Goal: Information Seeking & Learning: Learn about a topic

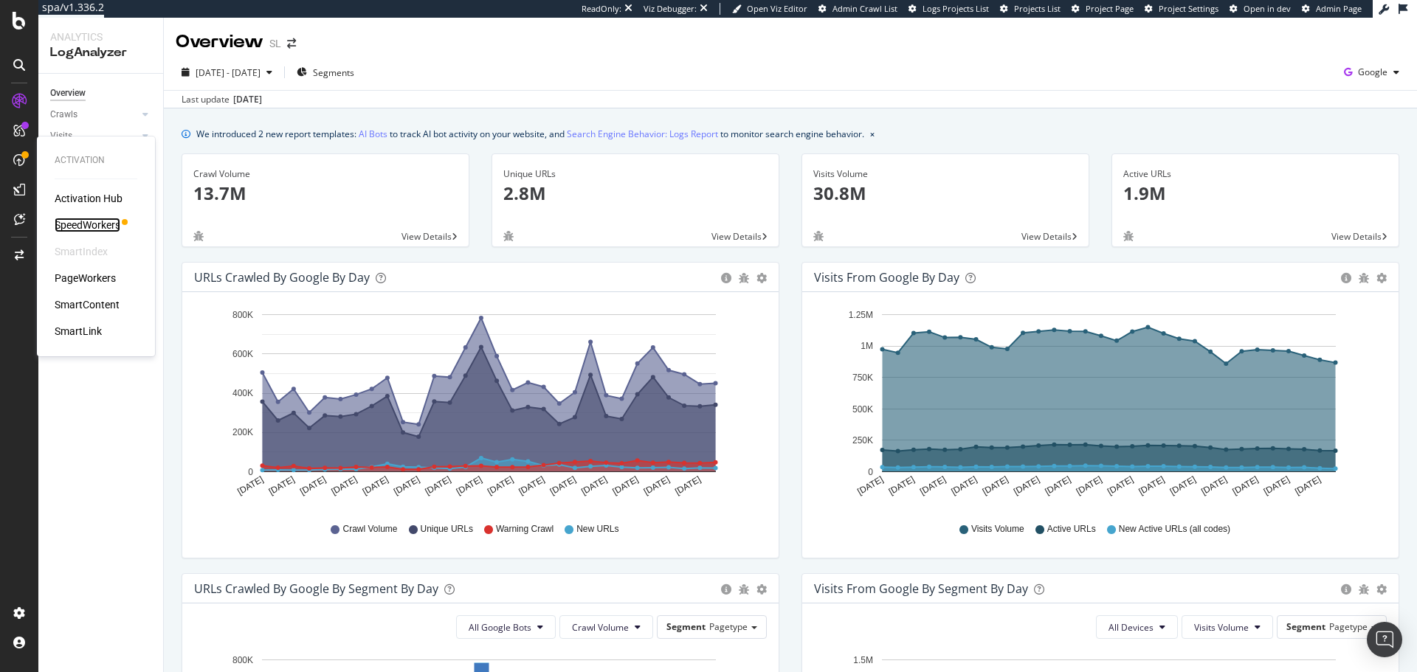
click at [101, 219] on div "SpeedWorkers" at bounding box center [88, 225] width 66 height 15
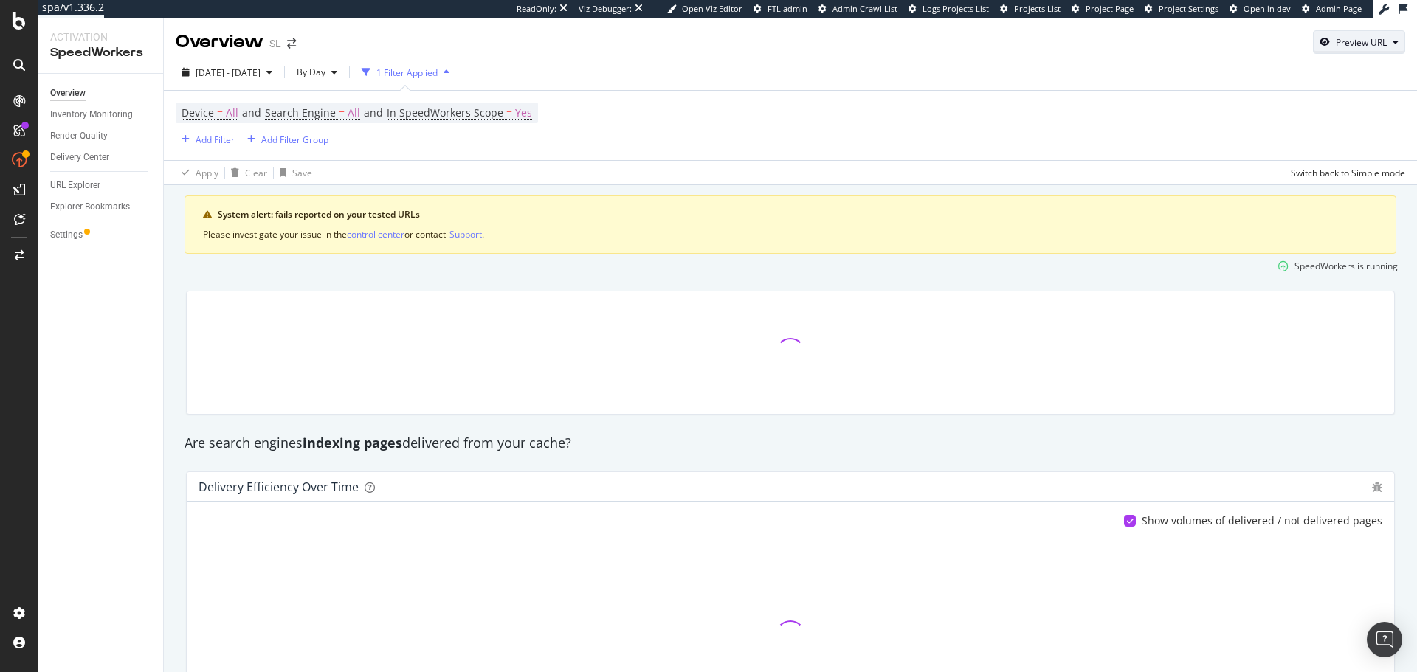
click at [1355, 47] on div "Preview URL" at bounding box center [1361, 42] width 51 height 13
drag, startPoint x: 1283, startPoint y: 114, endPoint x: 1351, endPoint y: 130, distance: 69.8
click at [1283, 114] on input "url" at bounding box center [1302, 110] width 161 height 26
paste input "[URL][DOMAIN_NAME]"
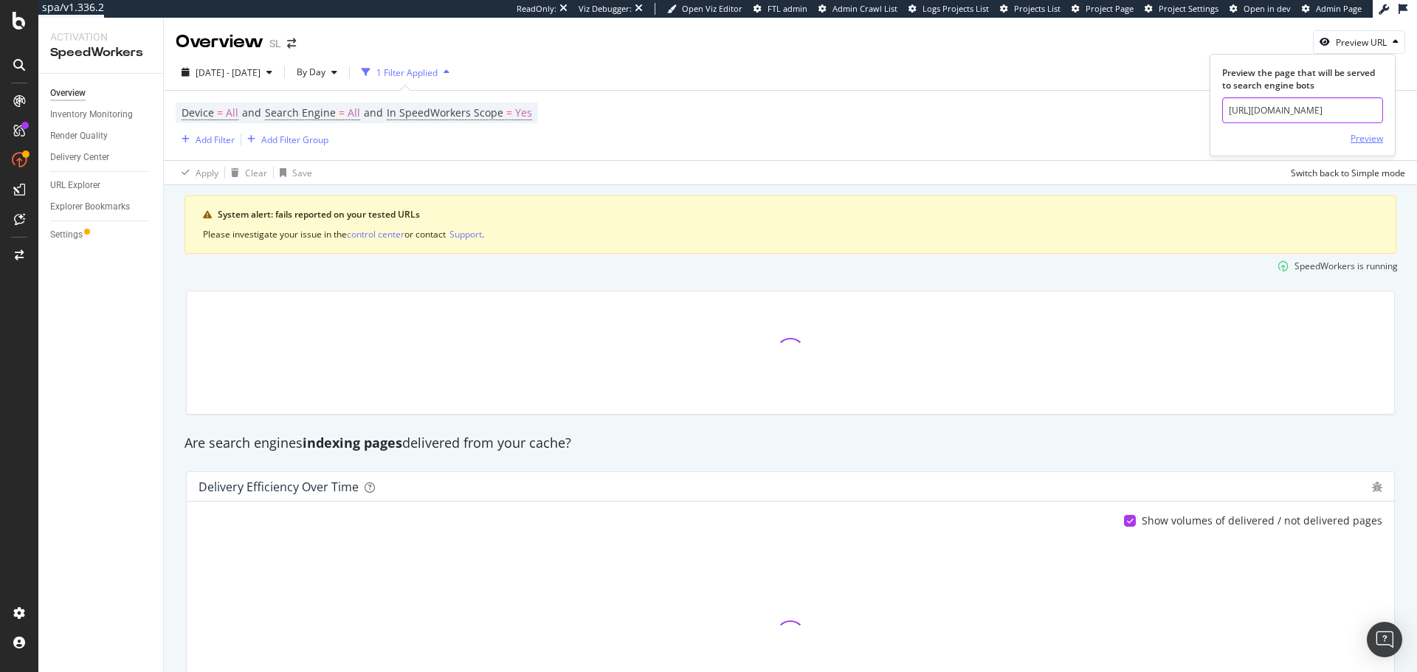
type input "[URL][DOMAIN_NAME]"
click at [1369, 142] on div "Preview" at bounding box center [1367, 138] width 32 height 13
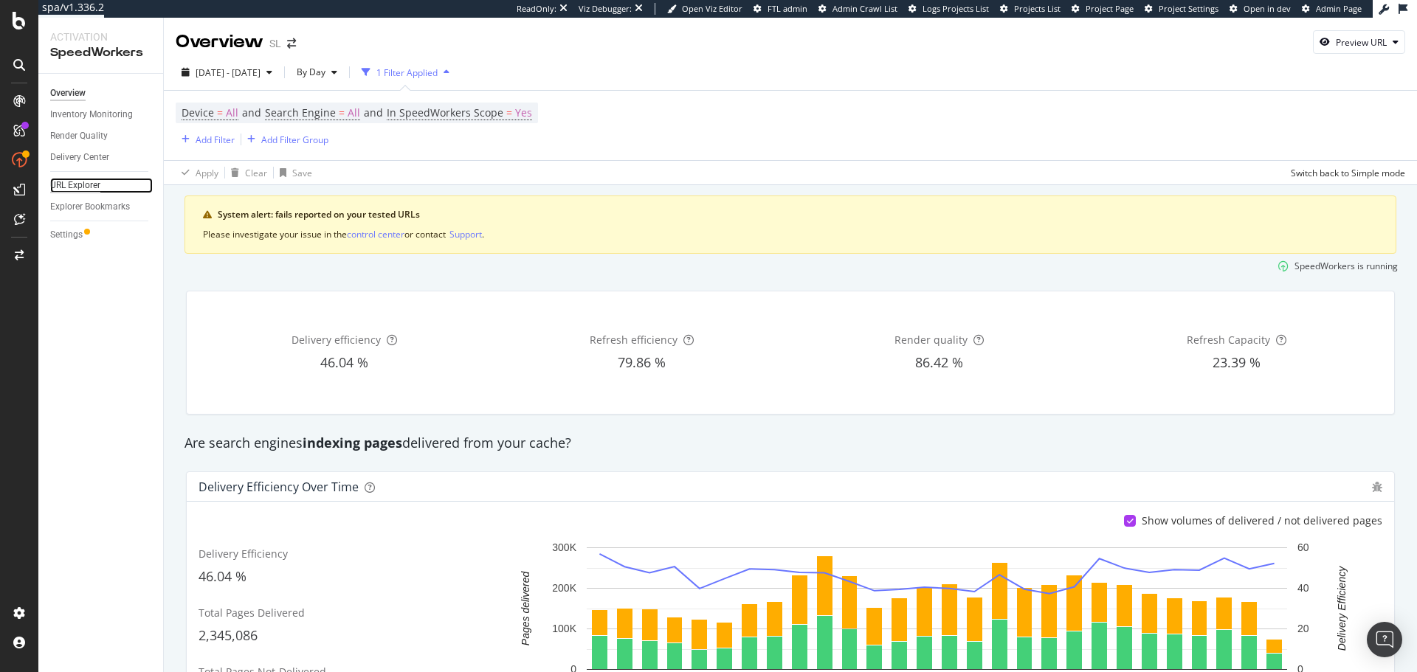
click at [69, 189] on div "URL Explorer" at bounding box center [75, 186] width 50 height 16
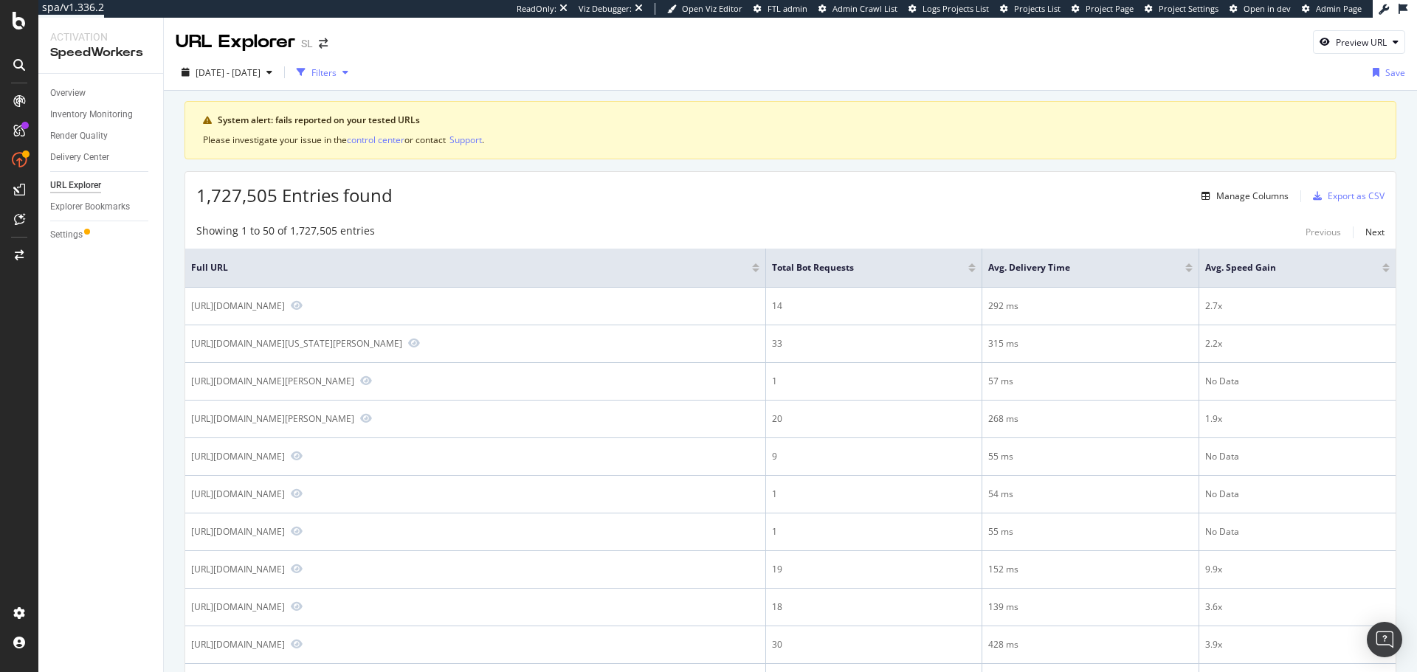
click at [337, 75] on div "Filters" at bounding box center [324, 72] width 25 height 13
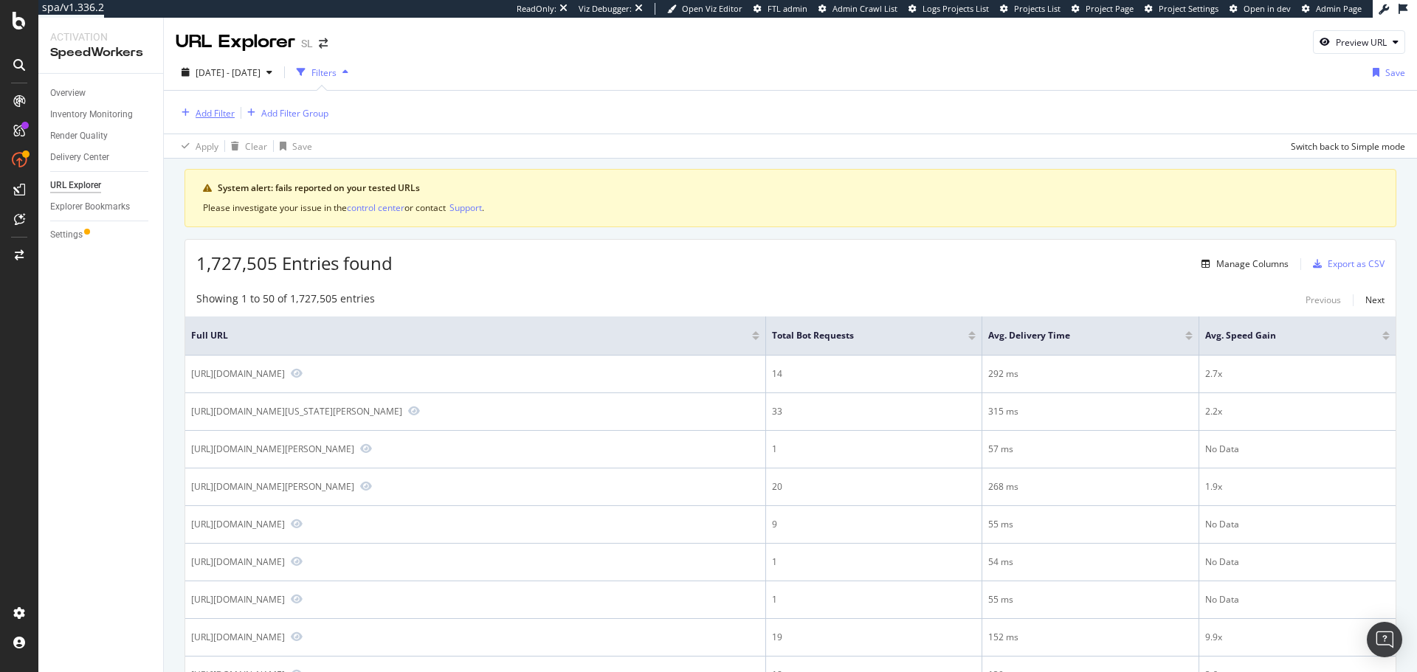
click at [227, 112] on div "Add Filter" at bounding box center [215, 113] width 39 height 13
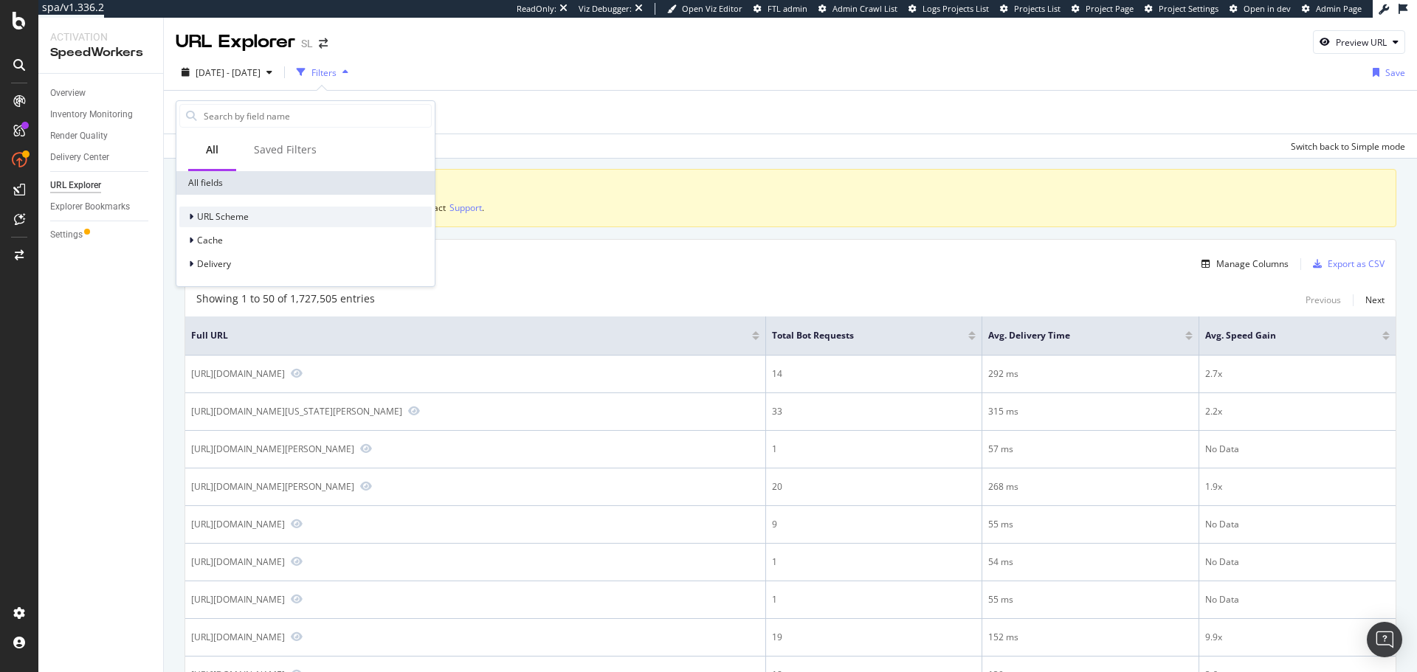
click at [215, 219] on span "URL Scheme" at bounding box center [223, 216] width 52 height 13
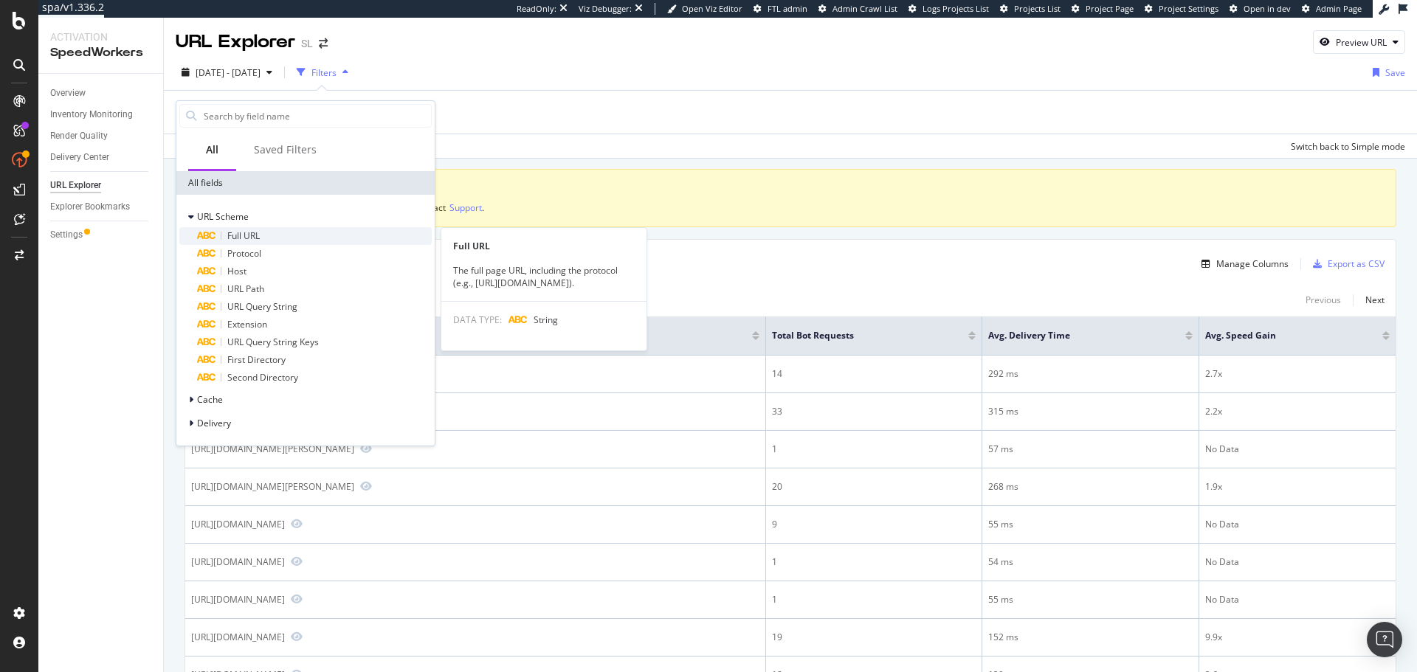
click at [269, 231] on div "Full URL" at bounding box center [314, 236] width 235 height 18
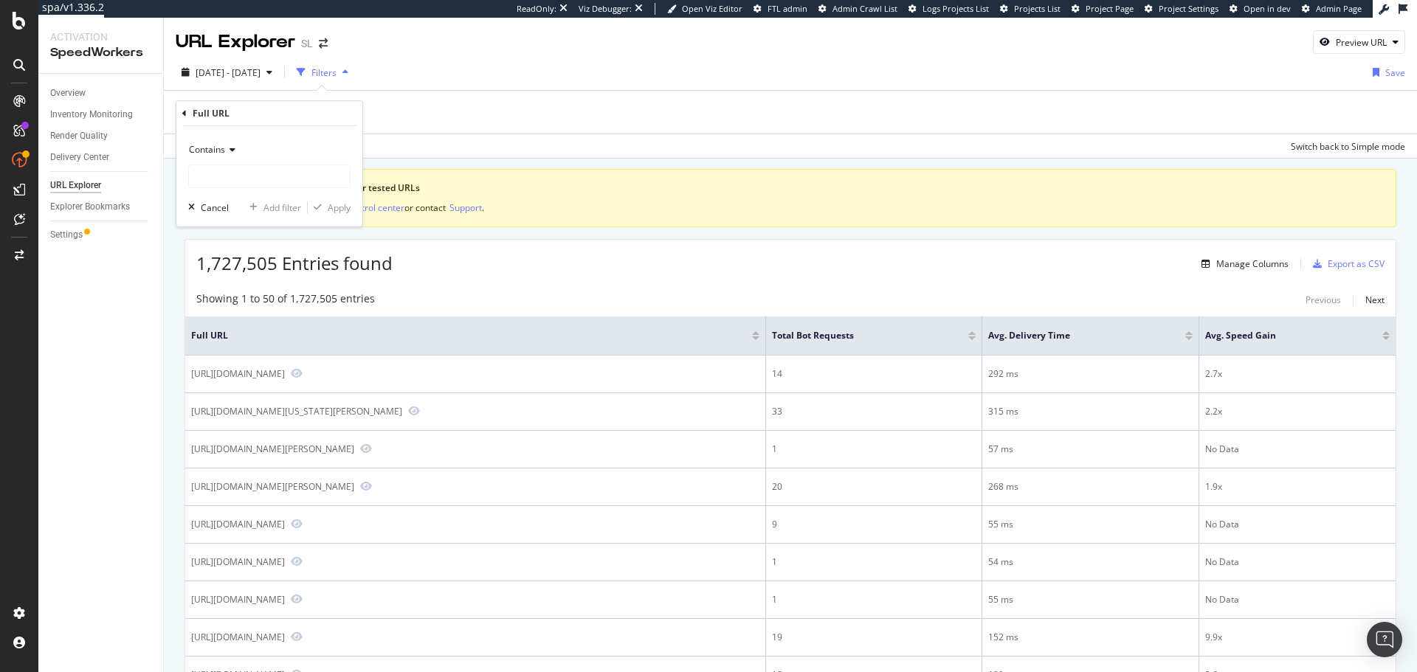
click at [219, 149] on span "Contains" at bounding box center [207, 149] width 36 height 13
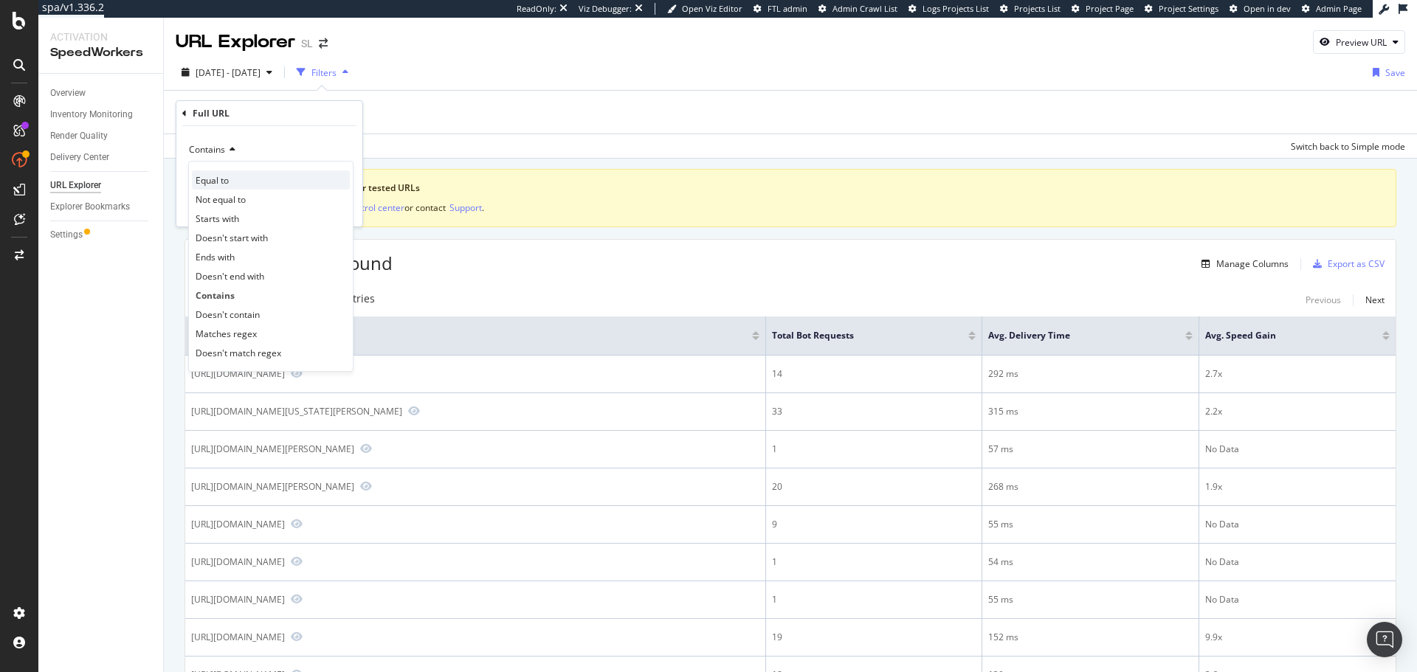
click at [226, 173] on div "Equal to" at bounding box center [271, 180] width 158 height 19
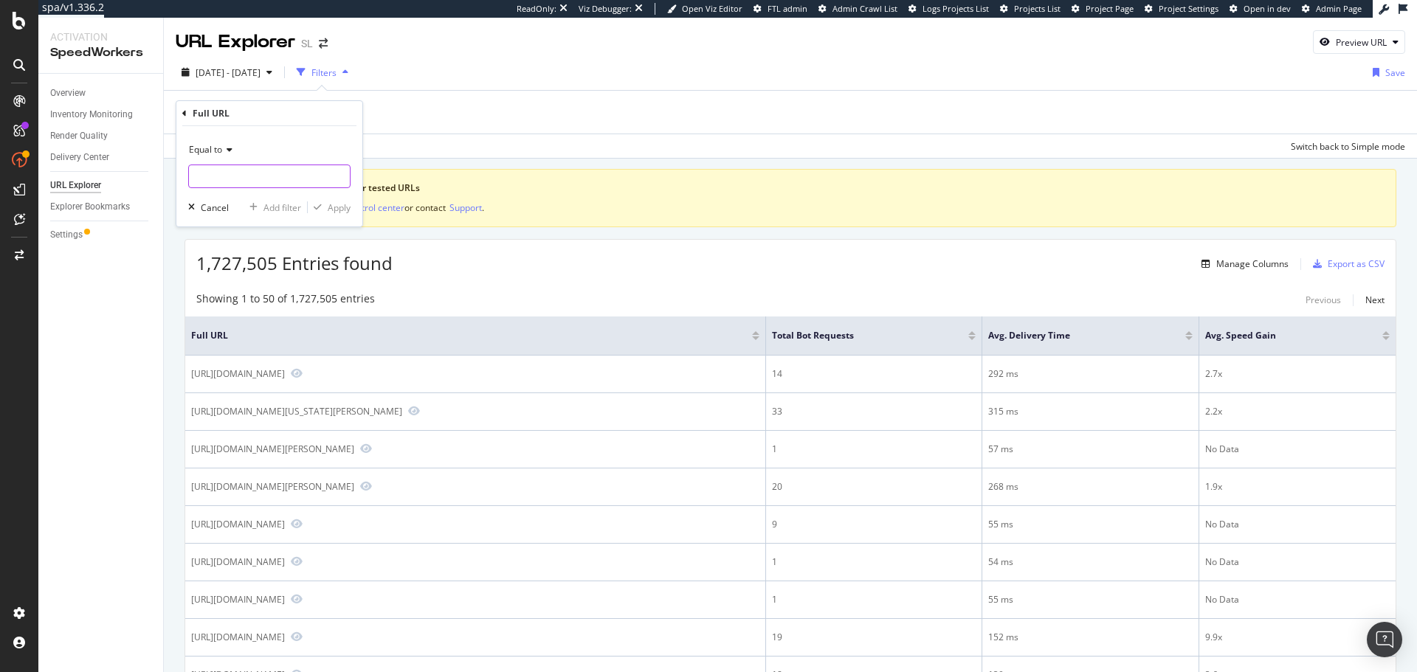
drag, startPoint x: 252, startPoint y: 190, endPoint x: 262, endPoint y: 185, distance: 10.9
click at [253, 192] on div "Equal to Cancel Add filter Apply" at bounding box center [269, 176] width 186 height 100
click at [263, 185] on input "text" at bounding box center [269, 177] width 161 height 24
paste input "[URL][DOMAIN_NAME]"
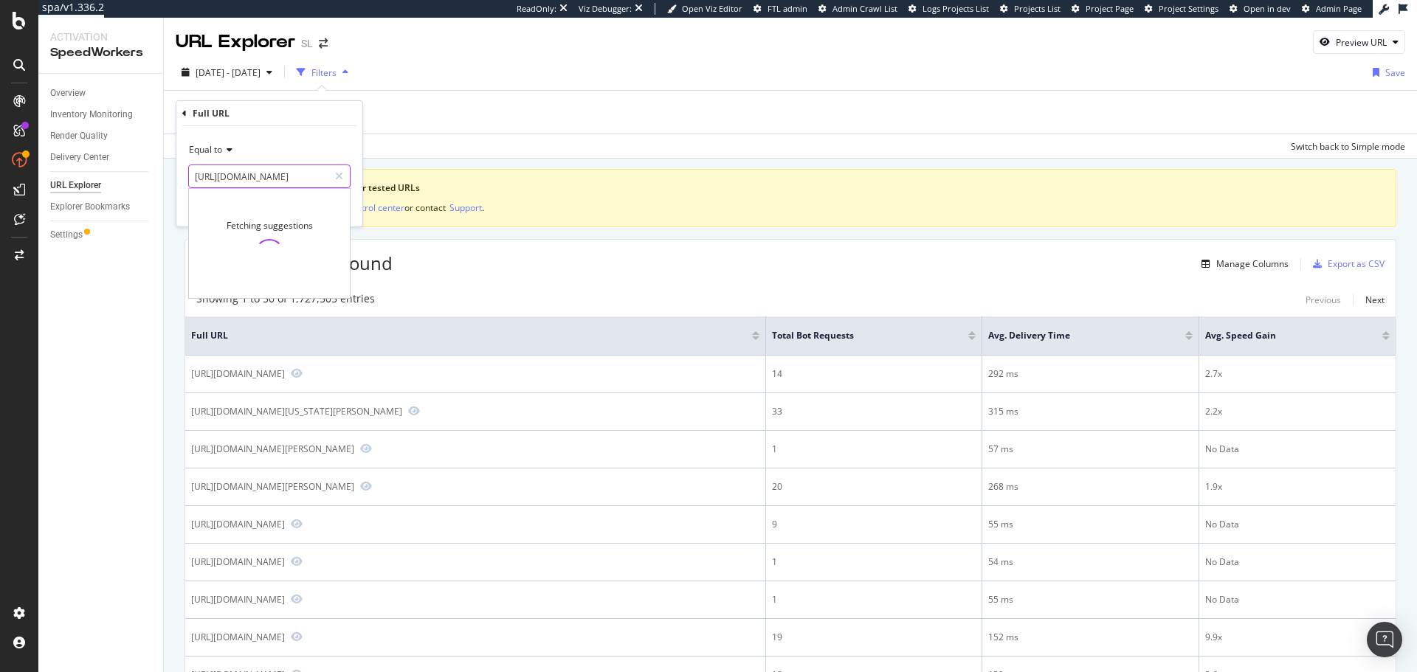
type input "[URL][DOMAIN_NAME]"
drag, startPoint x: 359, startPoint y: 201, endPoint x: 351, endPoint y: 202, distance: 7.5
click at [357, 201] on div "Equal to [URL][DOMAIN_NAME] [URL][DOMAIN_NAME] Cancel Add filter Apply" at bounding box center [269, 176] width 186 height 100
click at [339, 210] on div "Apply" at bounding box center [339, 208] width 23 height 13
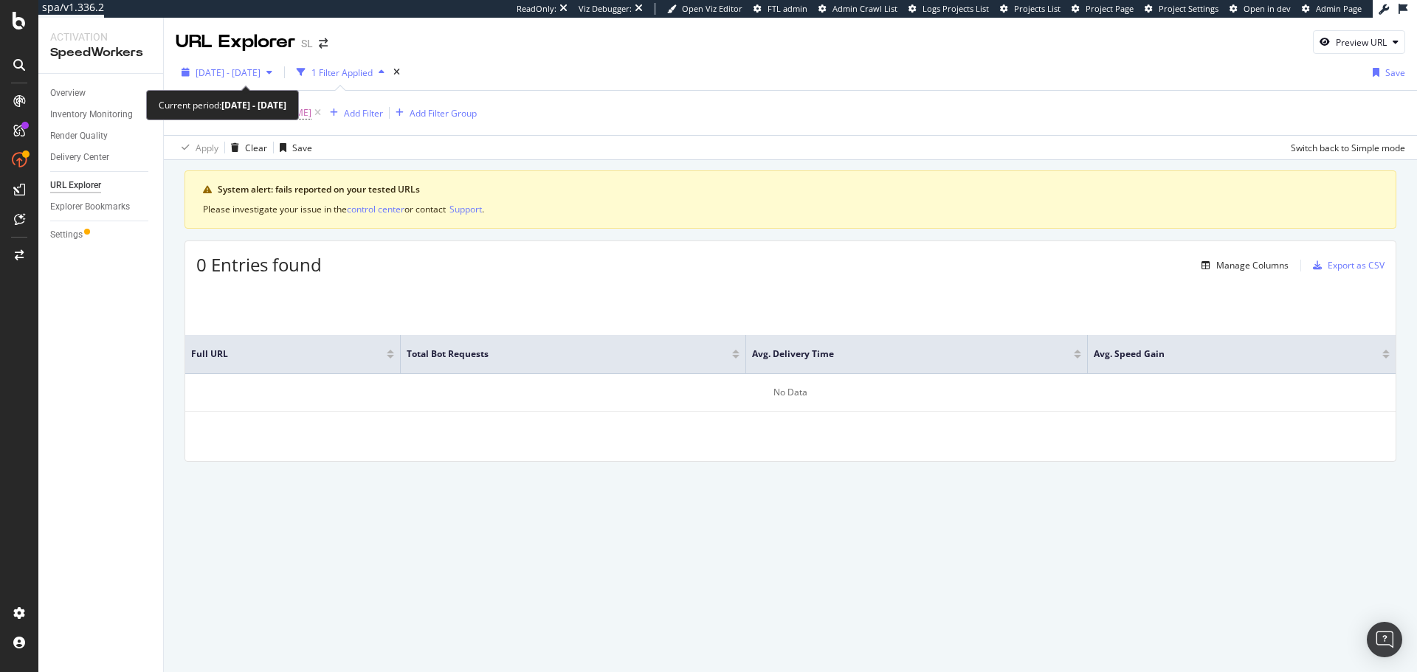
click at [261, 66] on span "[DATE] - [DATE]" at bounding box center [228, 72] width 65 height 13
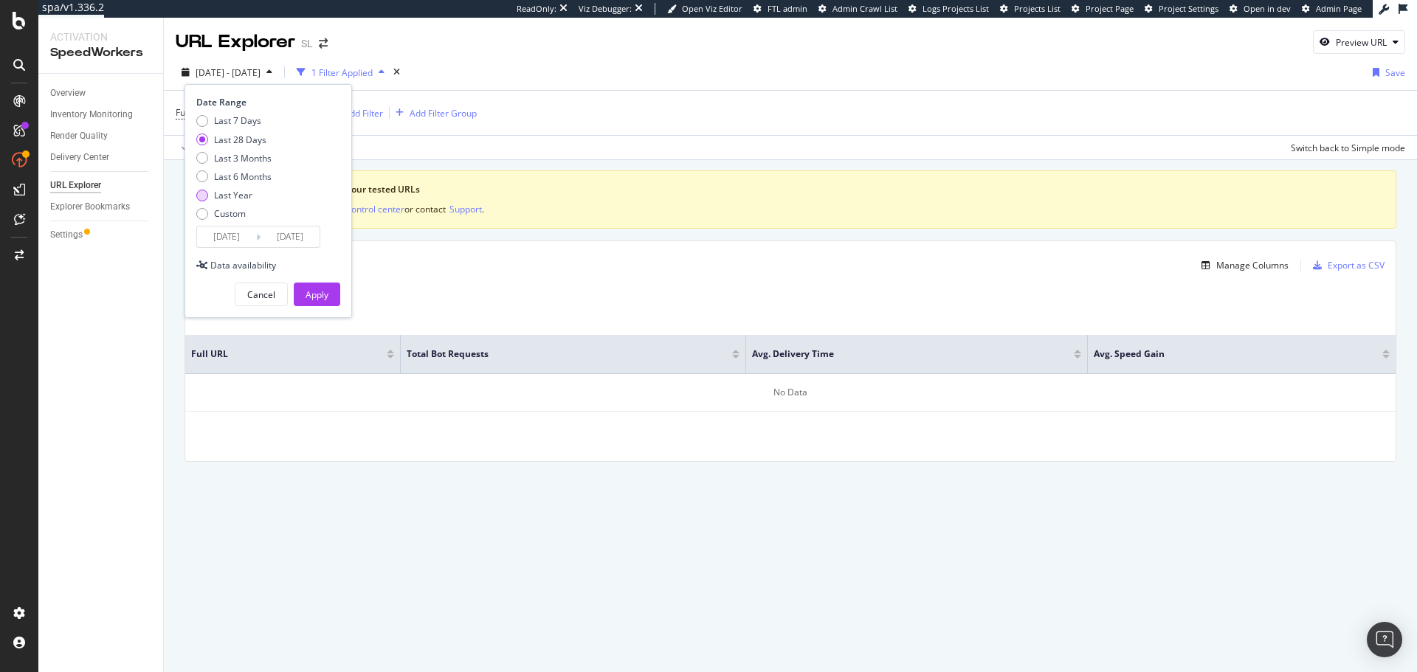
click at [254, 191] on div "Last Year" at bounding box center [233, 195] width 75 height 13
type input "[DATE]"
click at [317, 292] on div "Apply" at bounding box center [317, 295] width 23 height 13
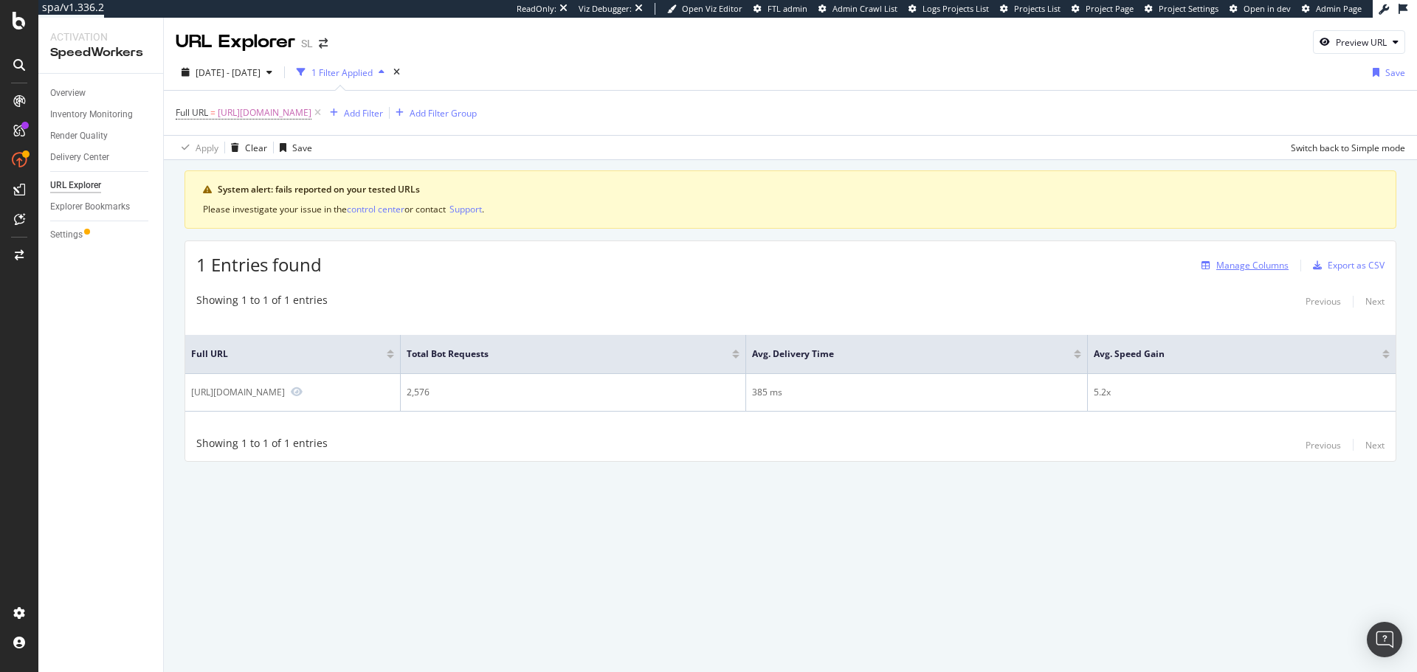
click at [1236, 264] on div "Manage Columns" at bounding box center [1252, 265] width 72 height 13
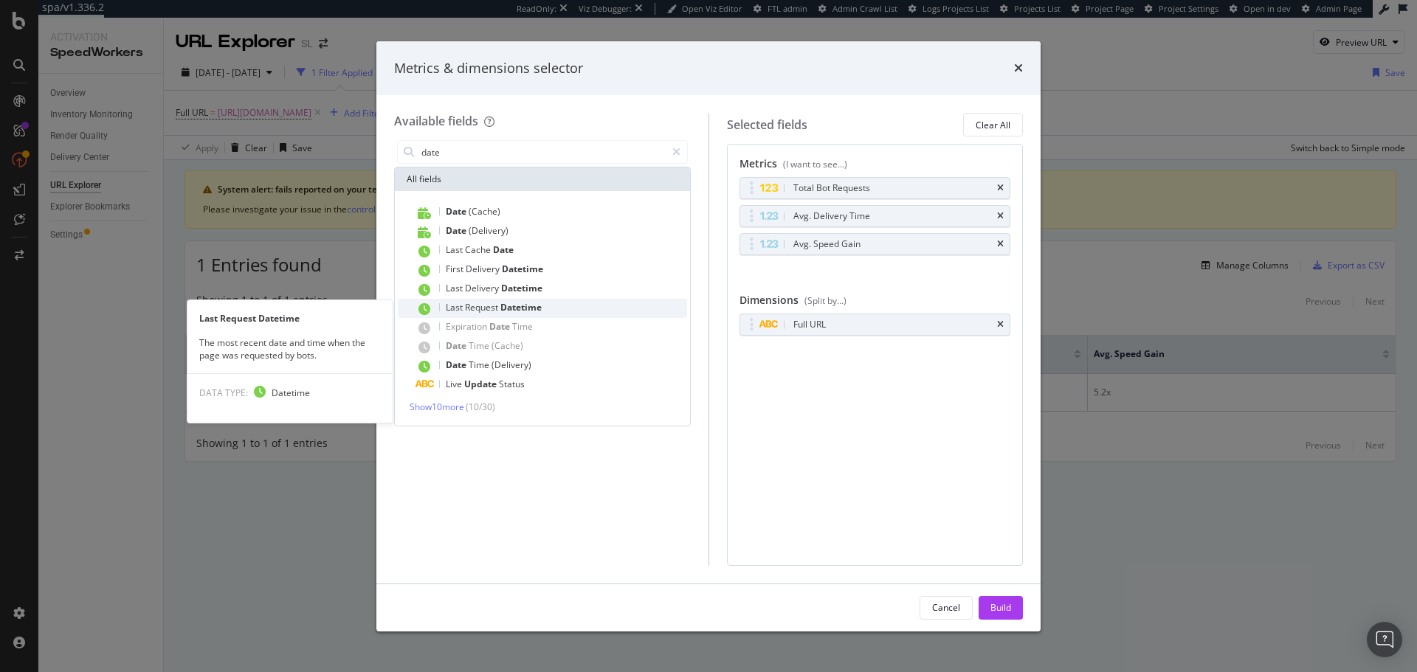
type input "date"
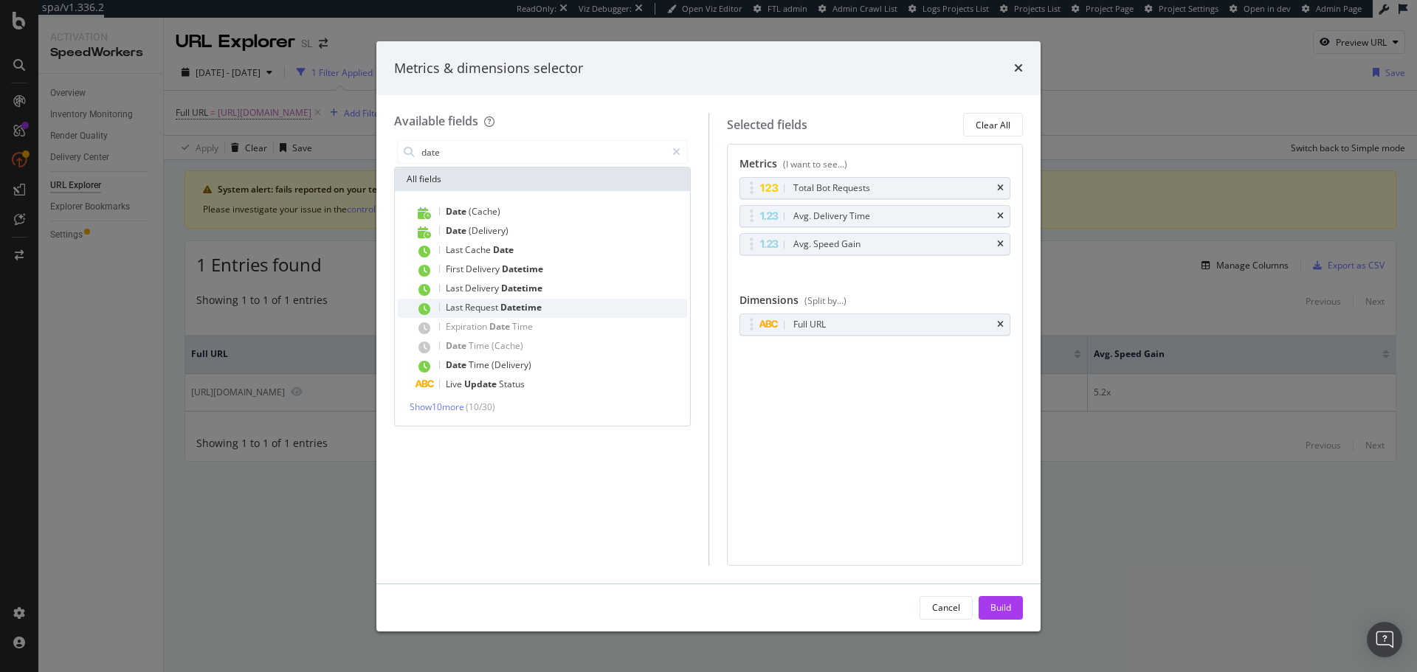
click at [549, 308] on div "Last Request Datetime" at bounding box center [552, 308] width 272 height 19
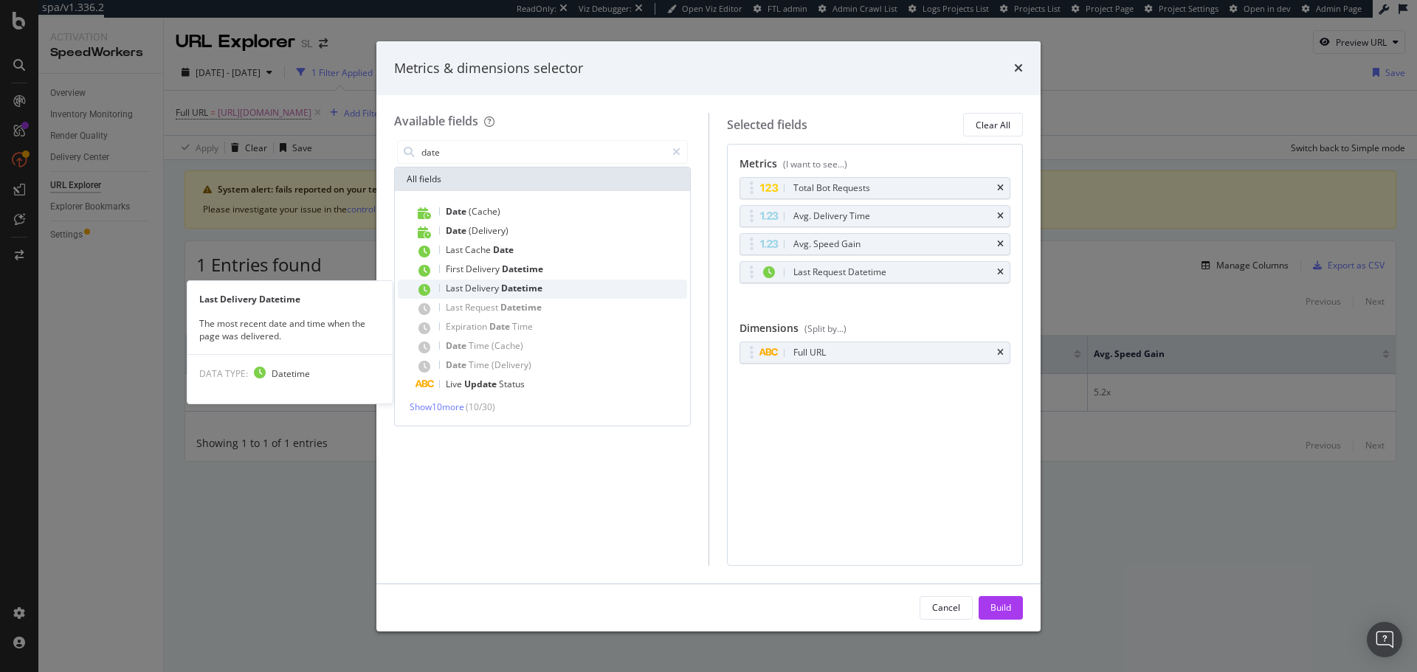
click at [535, 288] on span "Datetime" at bounding box center [521, 288] width 41 height 13
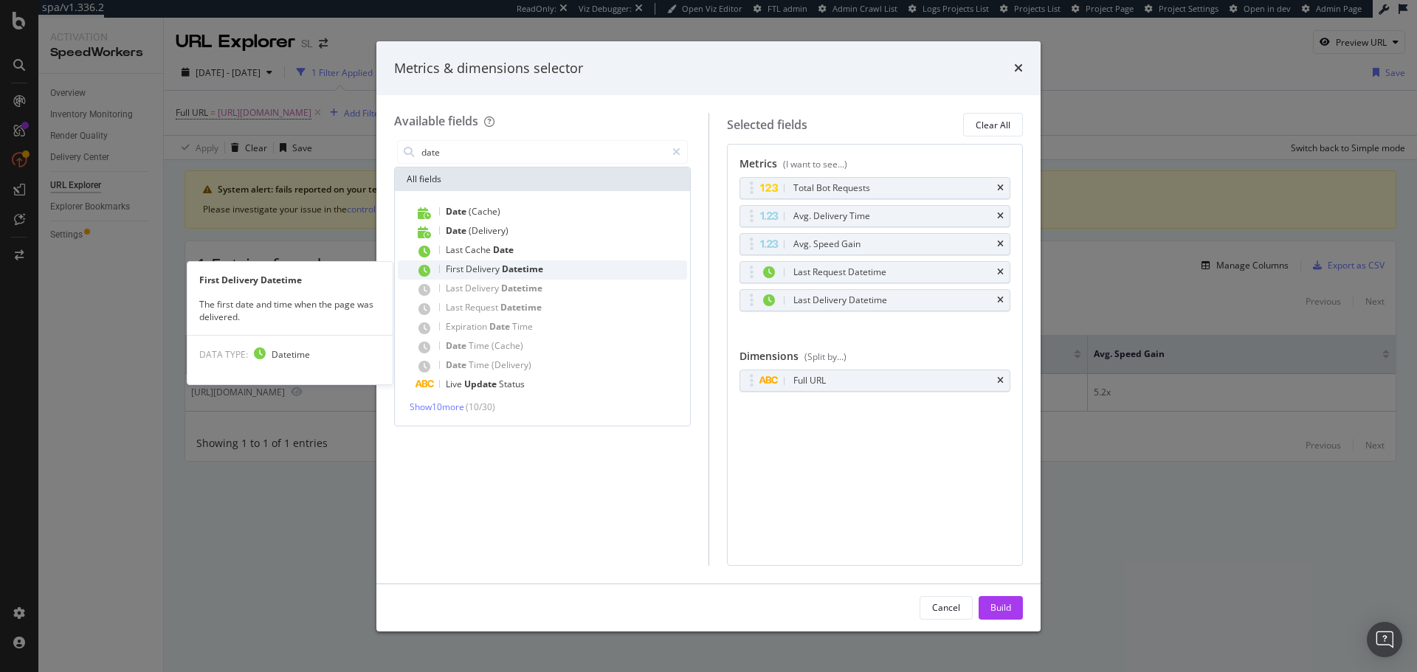
click at [531, 264] on span "Datetime" at bounding box center [522, 269] width 41 height 13
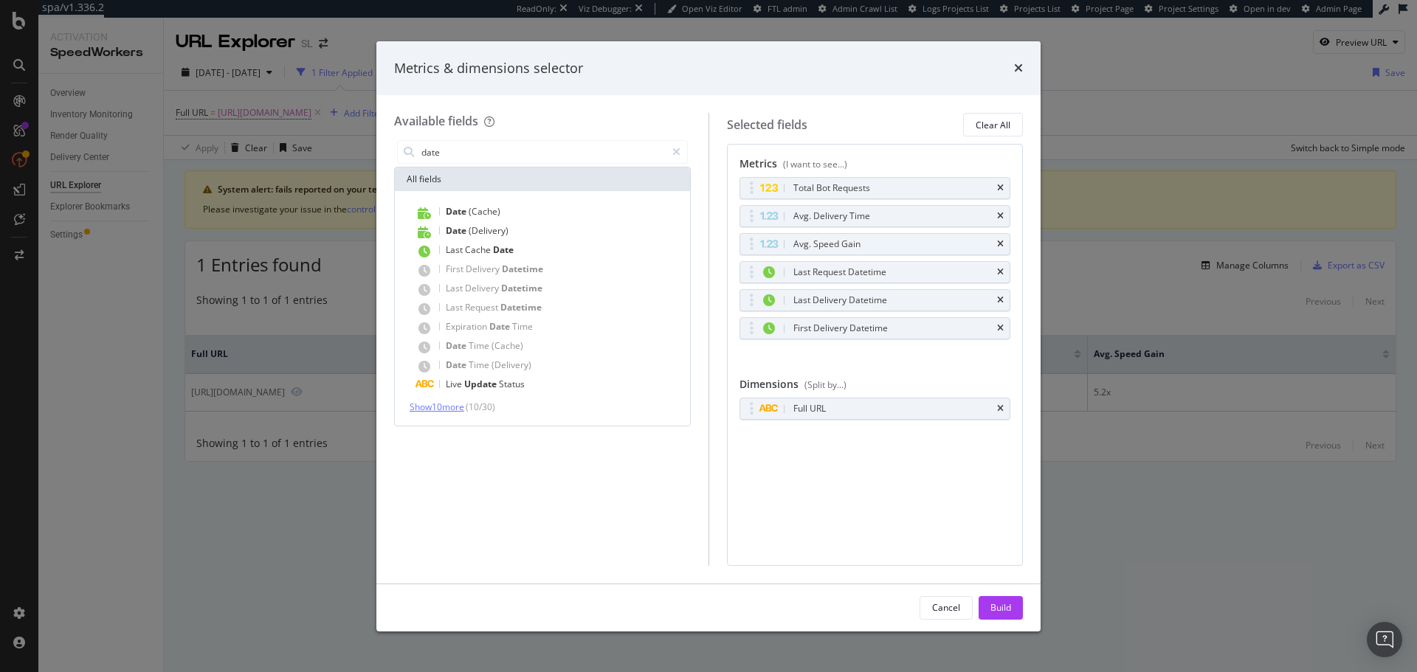
click at [456, 407] on span "Show 10 more" at bounding box center [437, 407] width 55 height 13
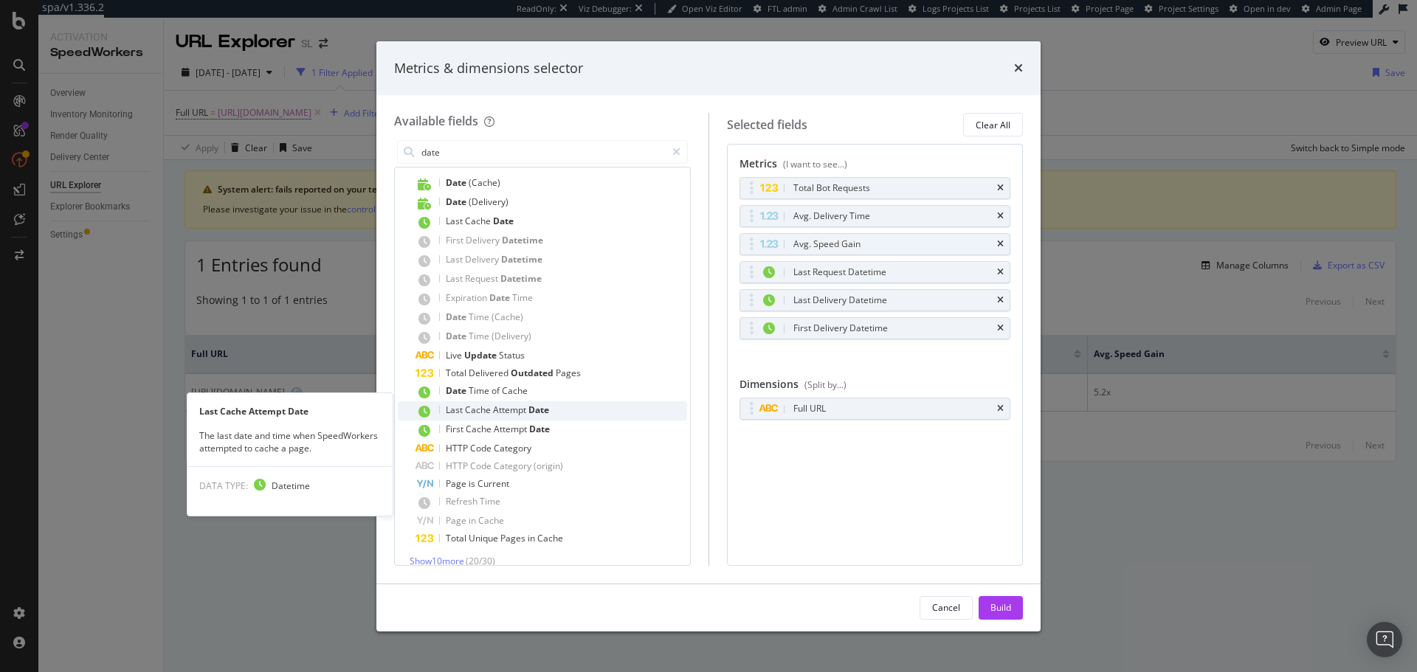
scroll to position [44, 0]
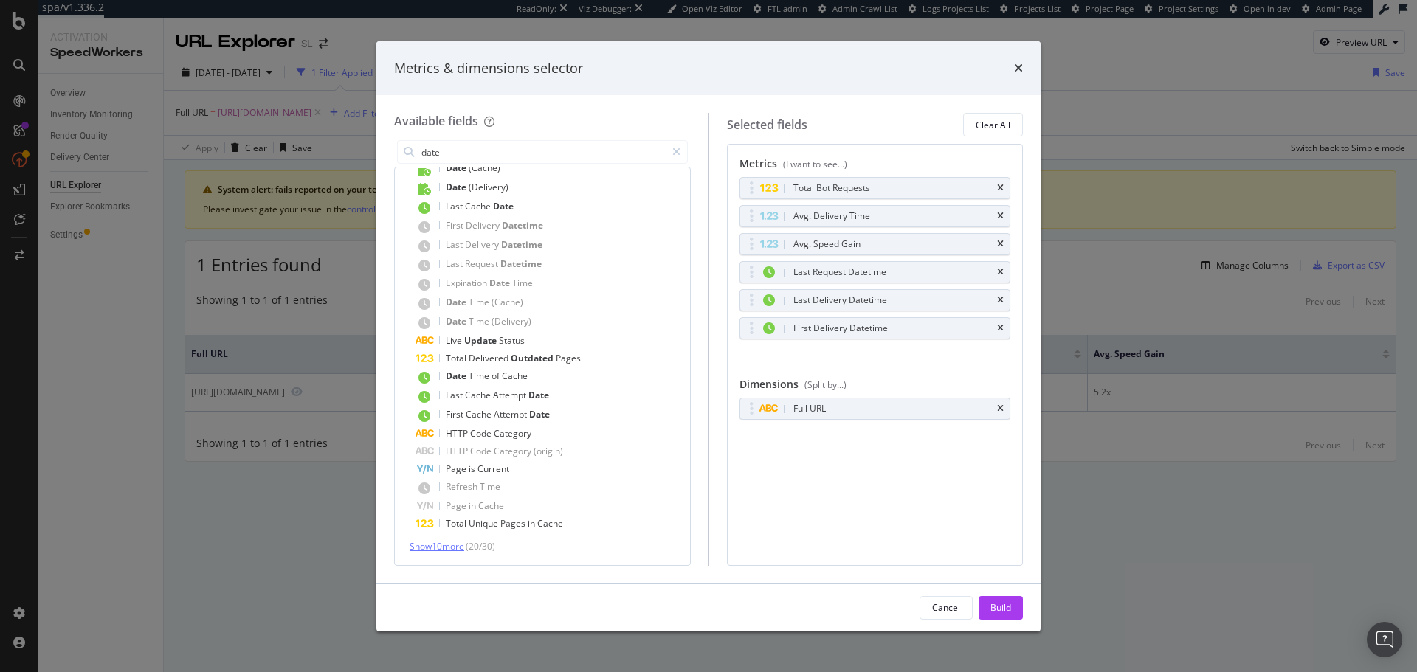
click at [446, 551] on span "Show 10 more" at bounding box center [437, 546] width 55 height 13
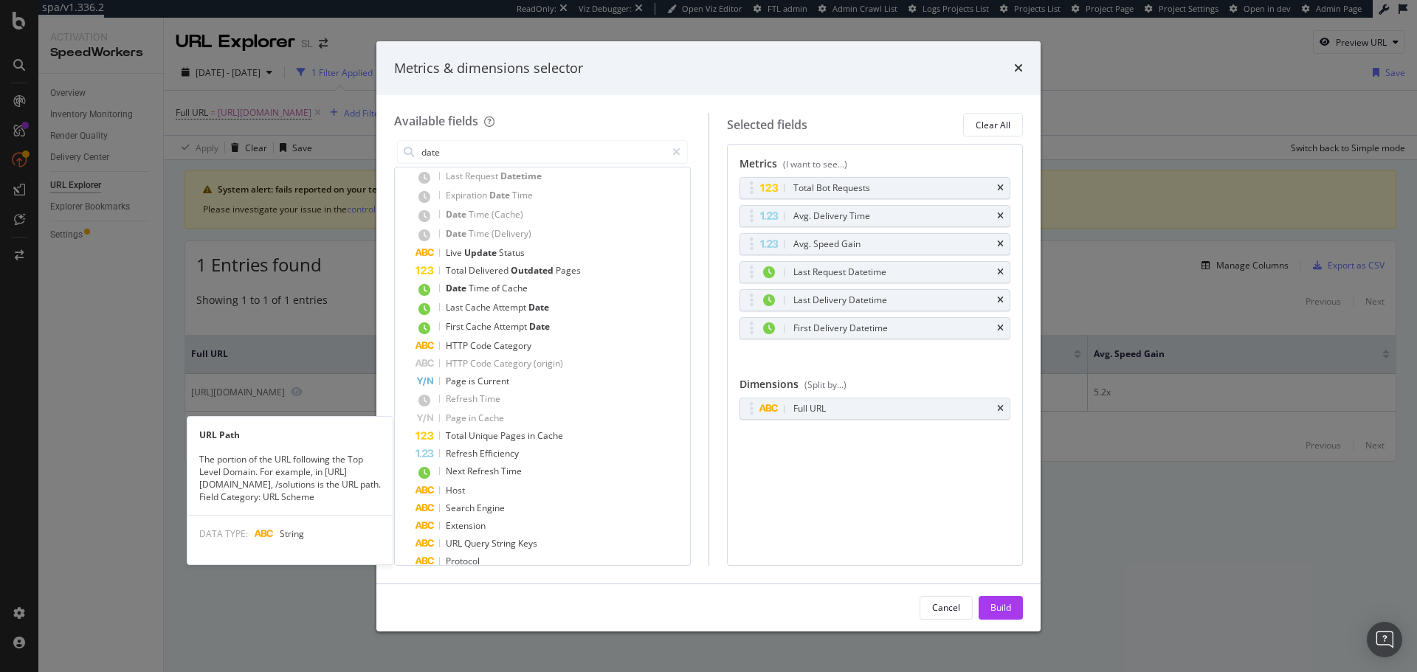
scroll to position [202, 0]
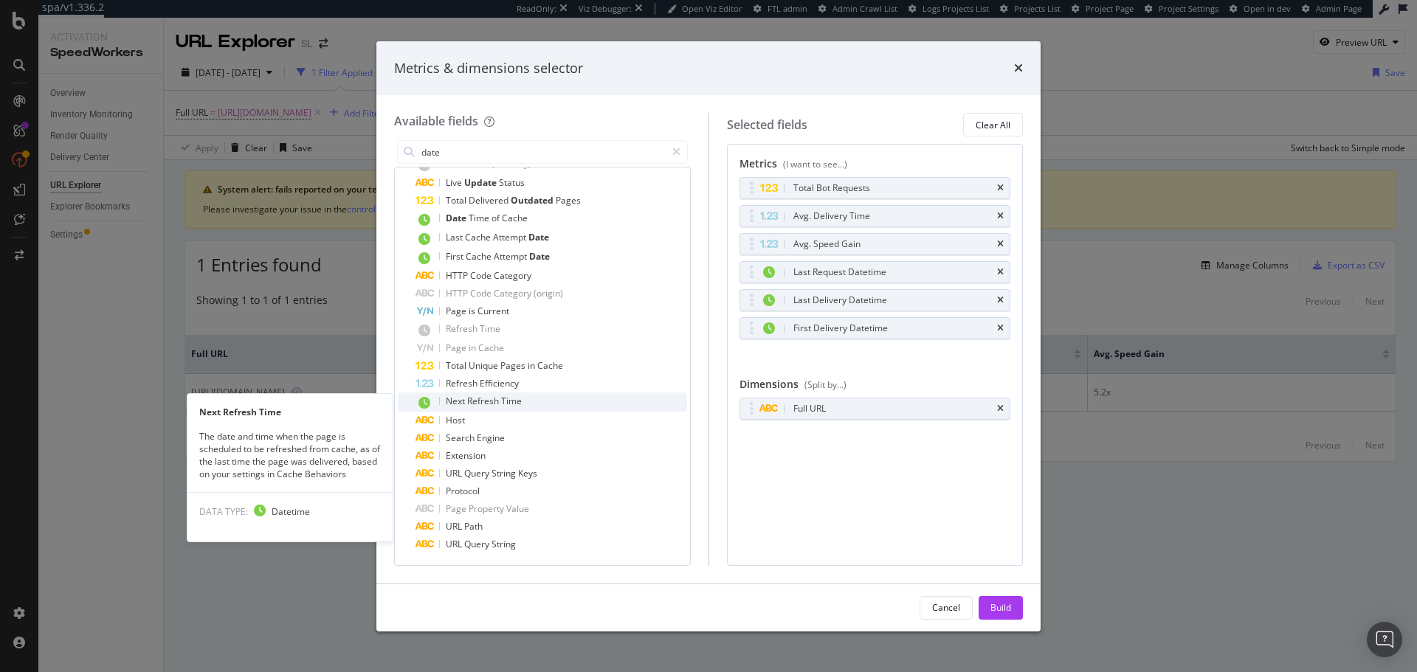
click at [497, 409] on div "Next Refresh Time" at bounding box center [552, 402] width 272 height 19
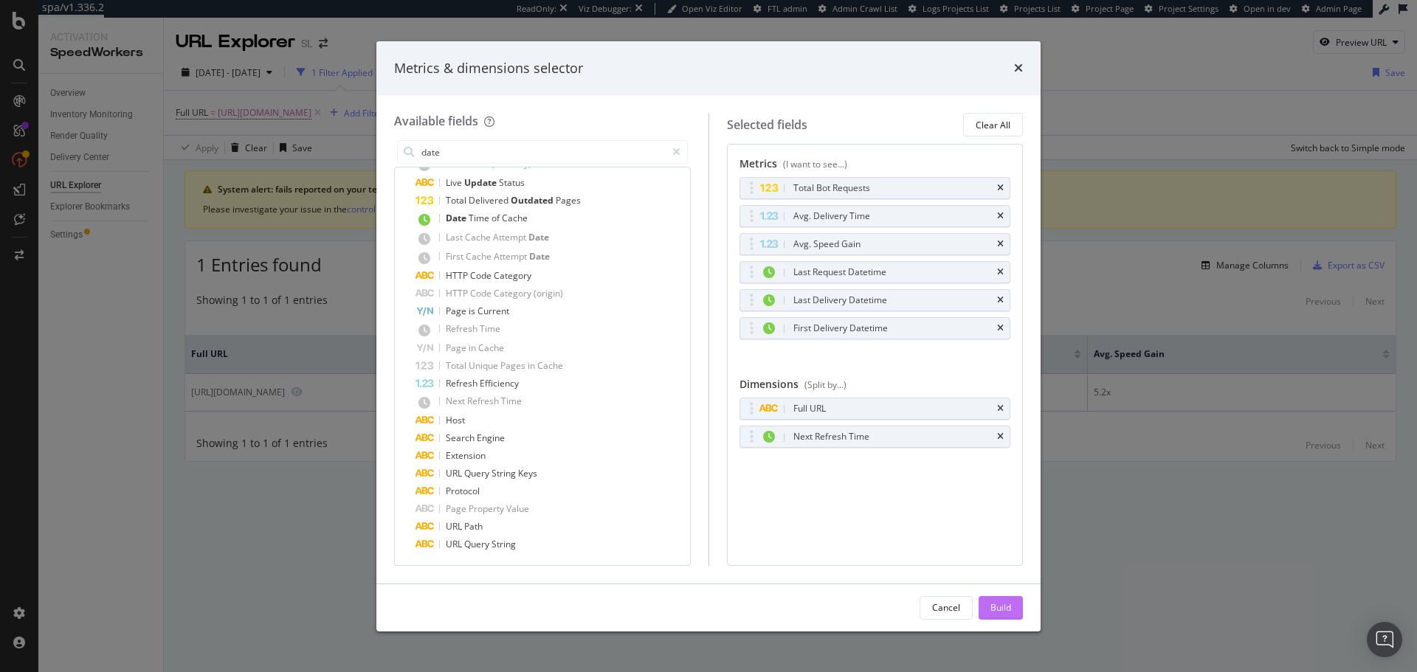
click at [1011, 619] on div "Build" at bounding box center [1001, 608] width 21 height 22
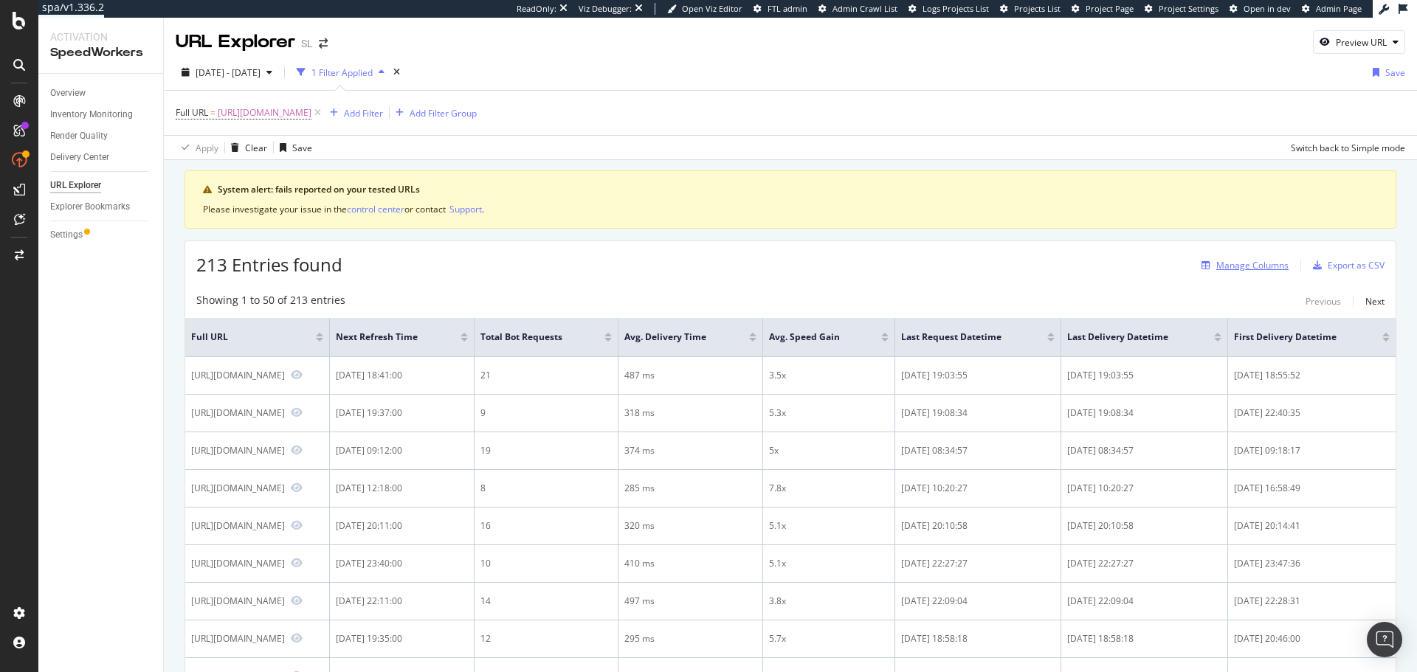
click at [1246, 264] on div "Manage Columns" at bounding box center [1252, 265] width 72 height 13
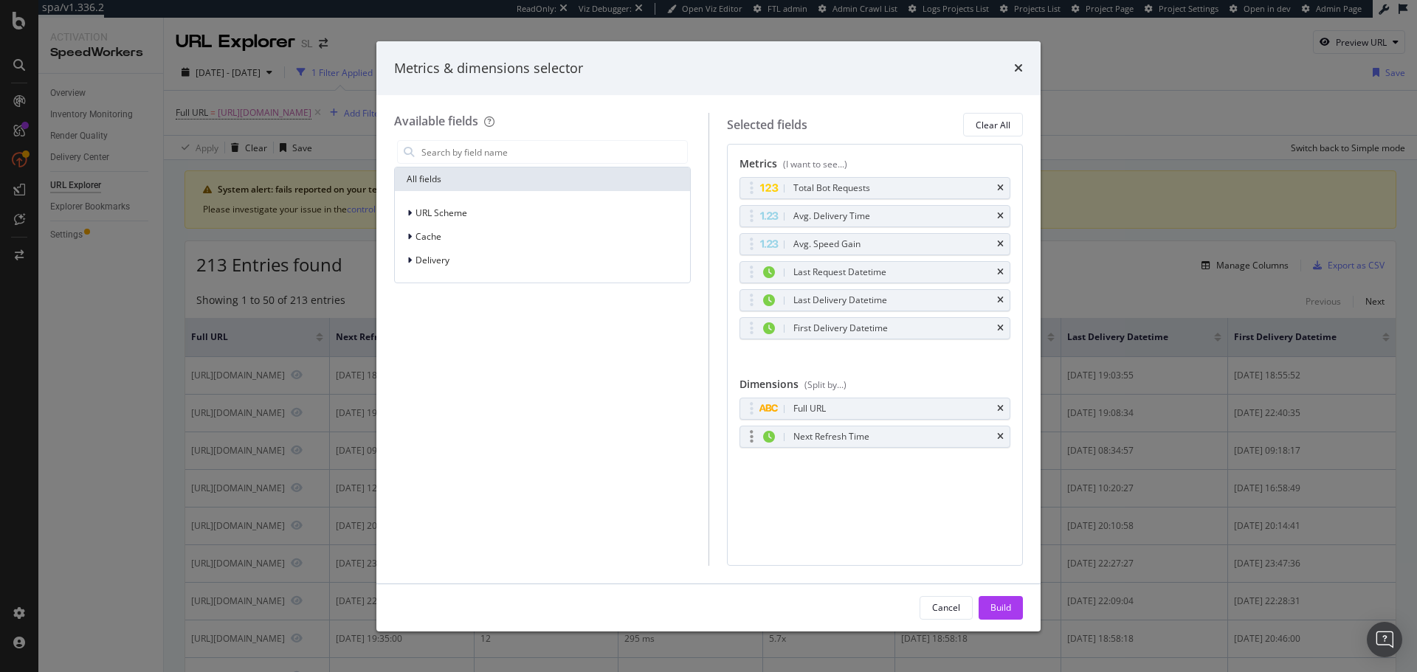
click at [998, 430] on div "Next Refresh Time" at bounding box center [875, 437] width 270 height 21
click at [1001, 436] on icon "times" at bounding box center [1000, 437] width 7 height 9
click at [1002, 606] on div "Build" at bounding box center [1001, 608] width 21 height 13
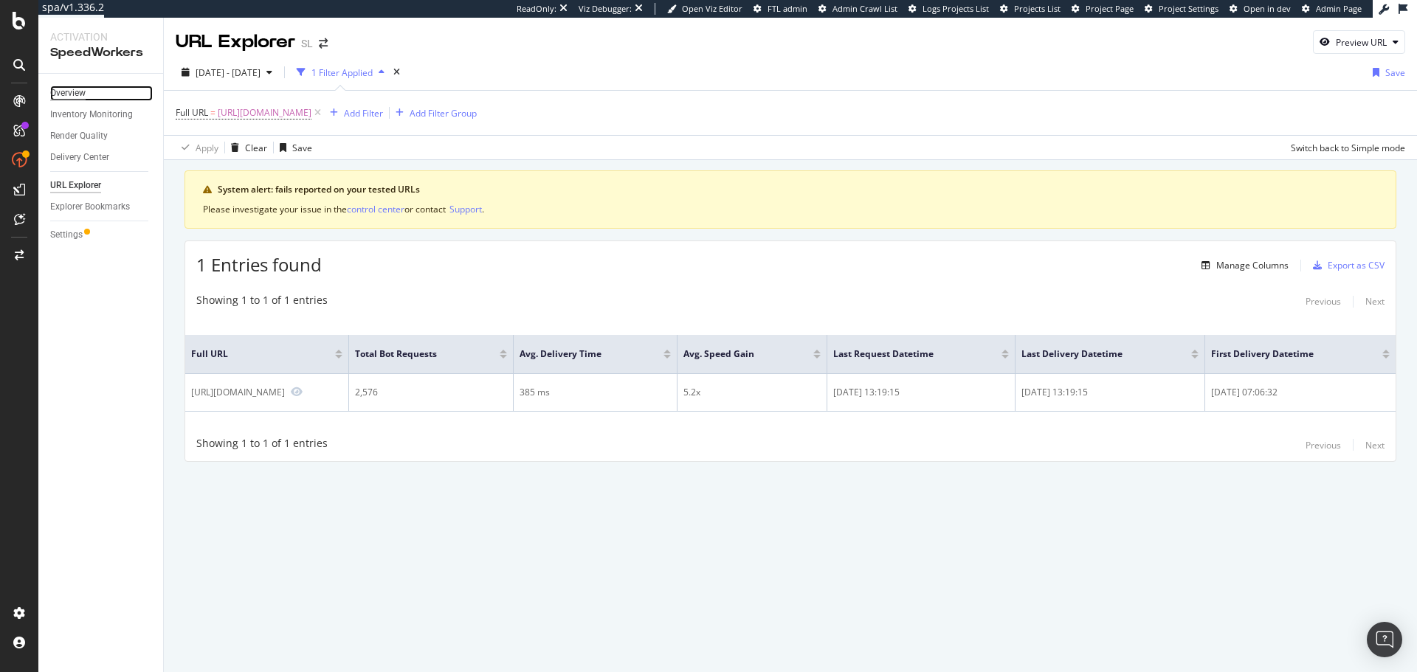
click at [78, 95] on div "Overview" at bounding box center [67, 94] width 35 height 16
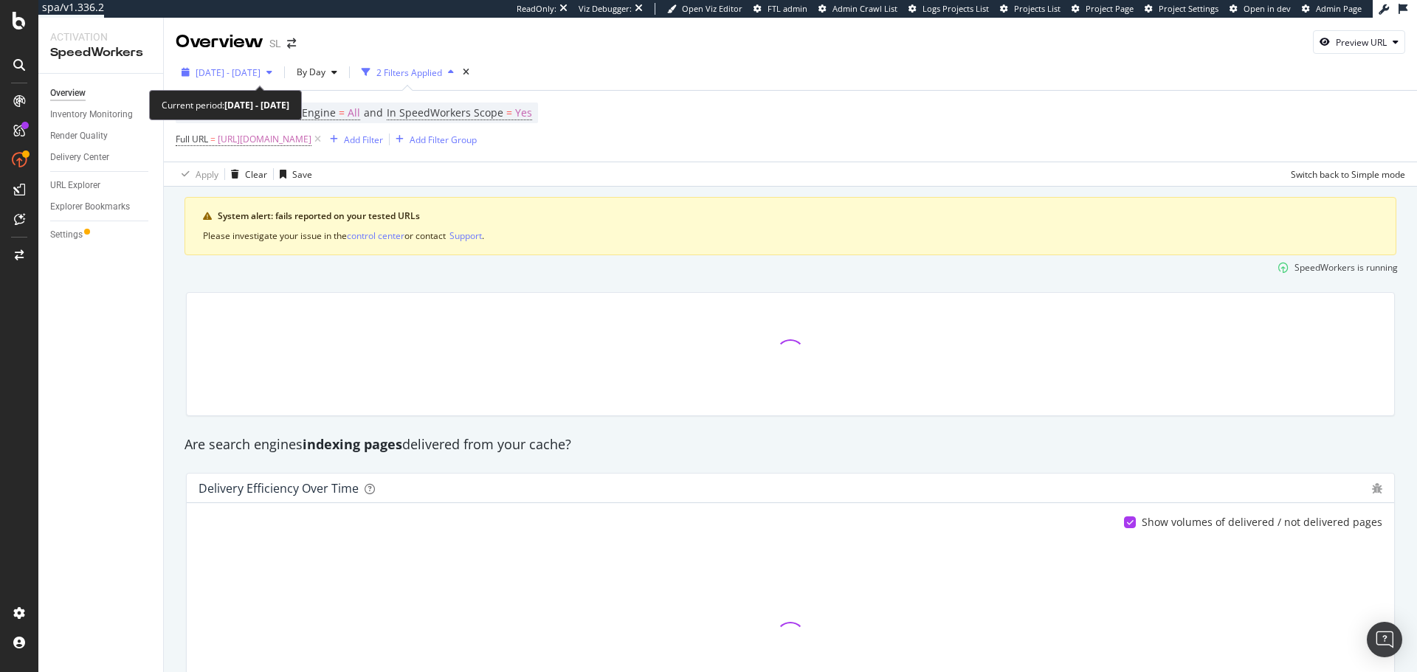
click at [261, 74] on span "[DATE] - [DATE]" at bounding box center [228, 72] width 65 height 13
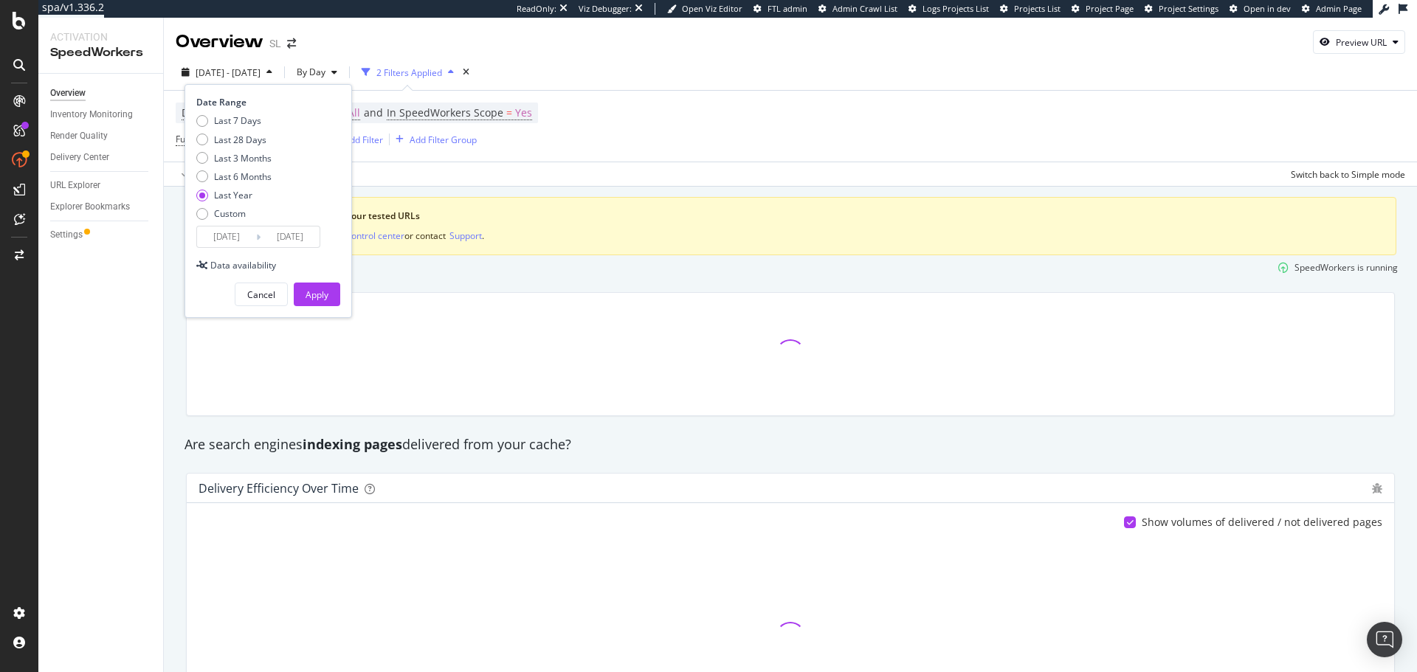
click at [570, 173] on div "Apply Clear Save Switch back to Simple mode" at bounding box center [790, 174] width 1253 height 24
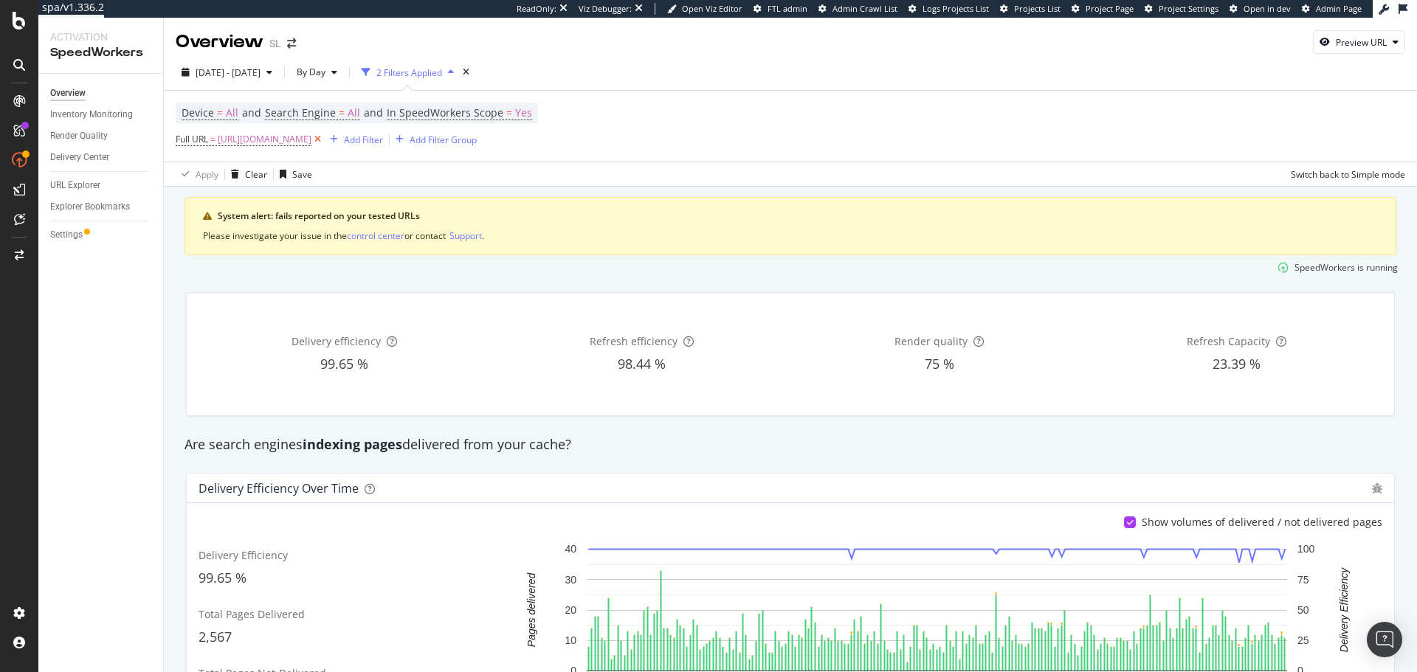
click at [324, 138] on icon at bounding box center [318, 139] width 13 height 15
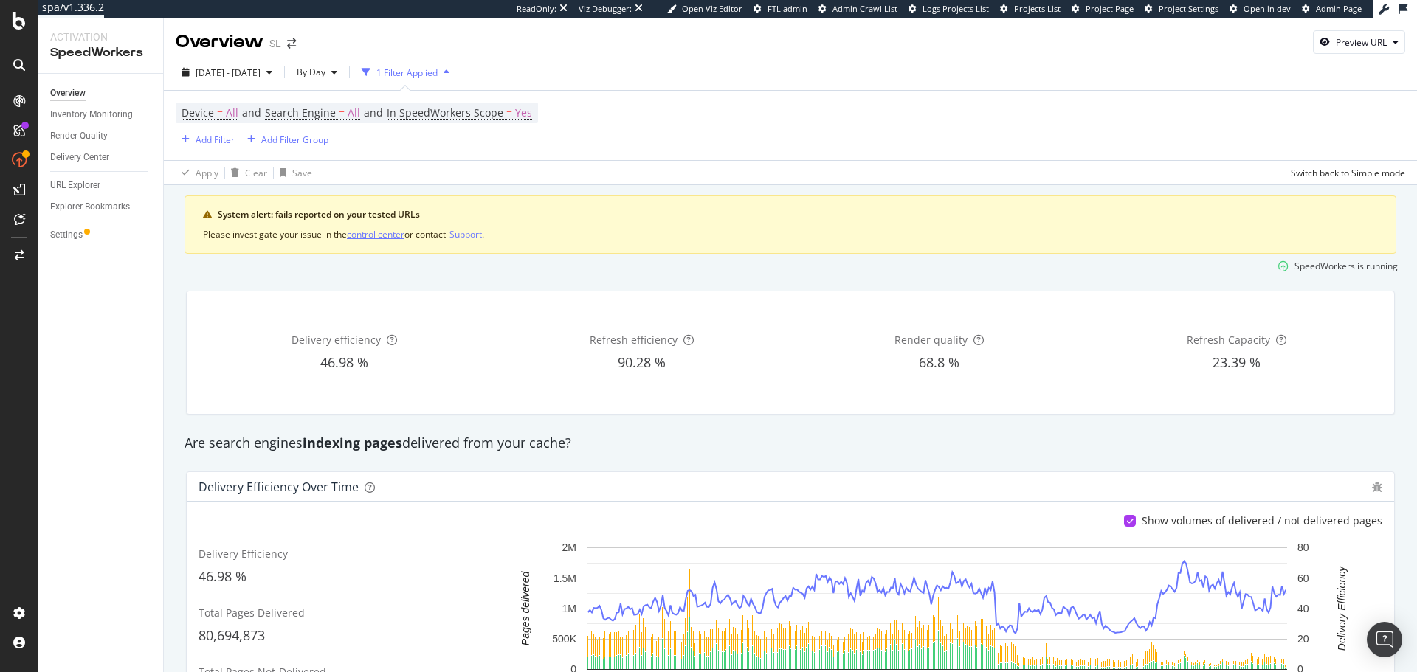
click at [383, 236] on div "control center" at bounding box center [376, 234] width 58 height 13
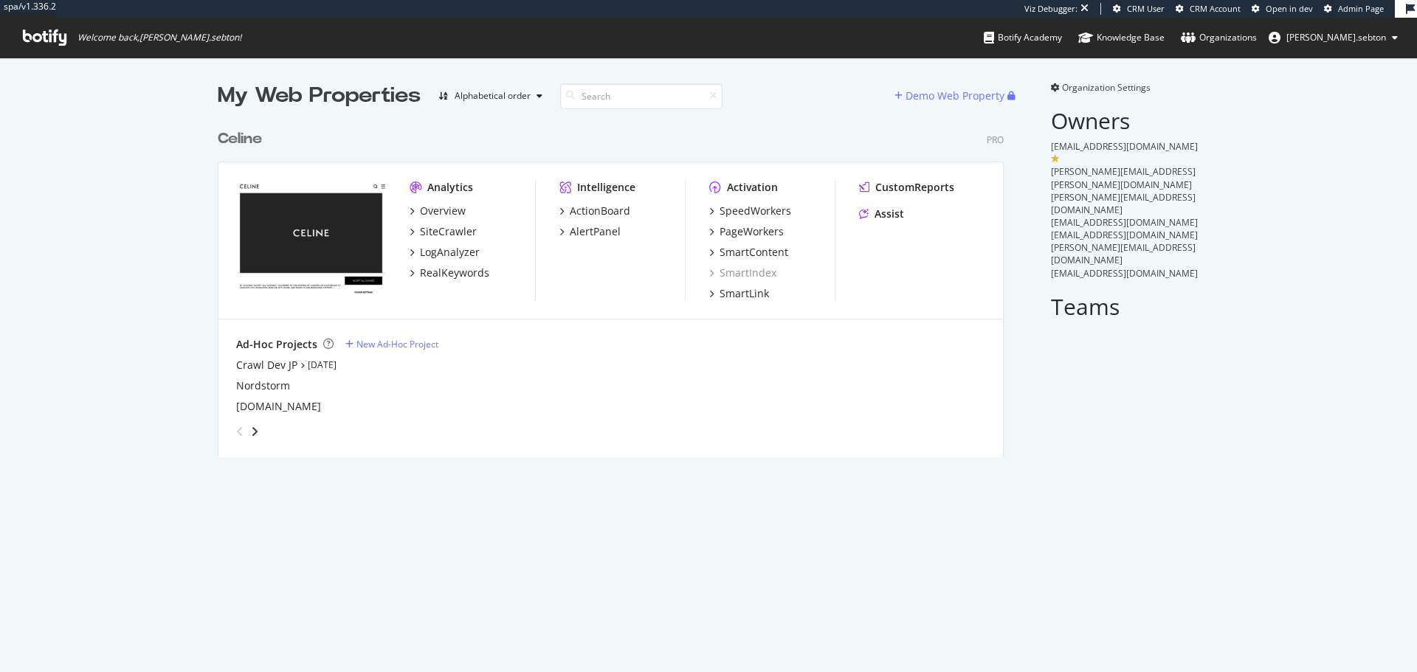
scroll to position [336, 787]
click at [720, 235] on div "PageWorkers" at bounding box center [752, 231] width 64 height 15
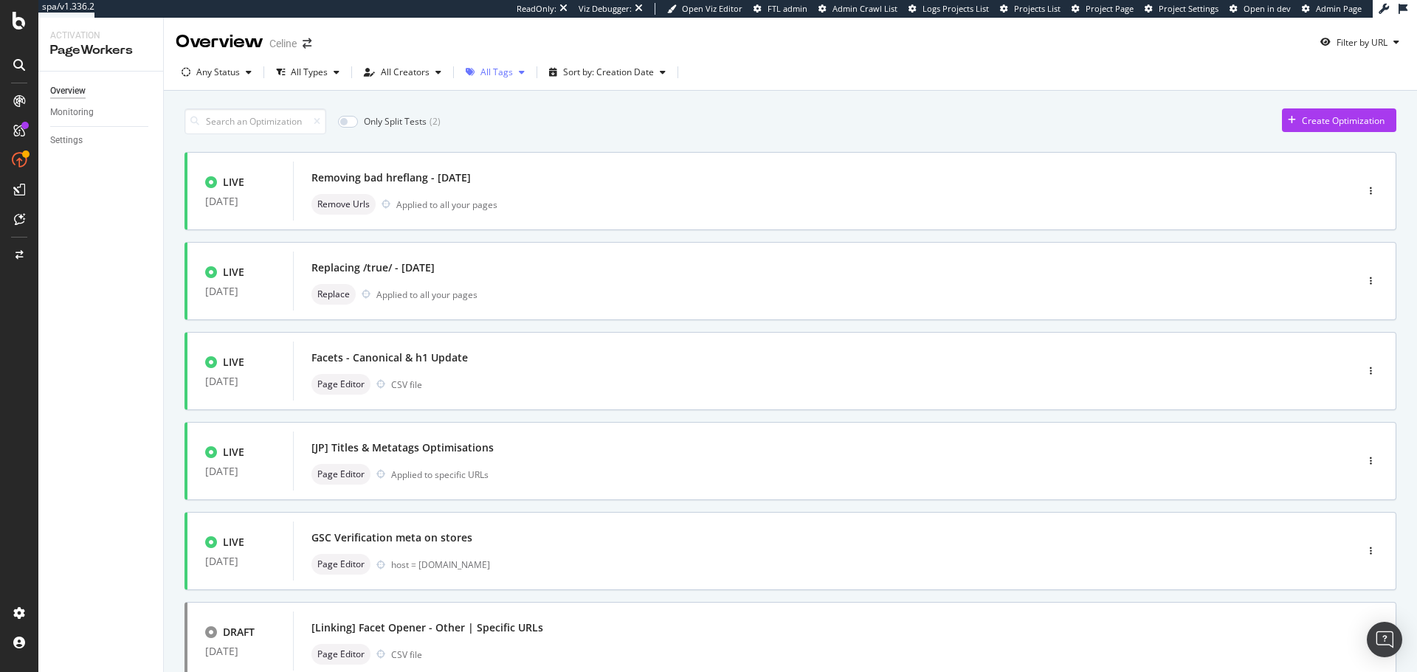
click at [477, 72] on div "button" at bounding box center [470, 72] width 21 height 9
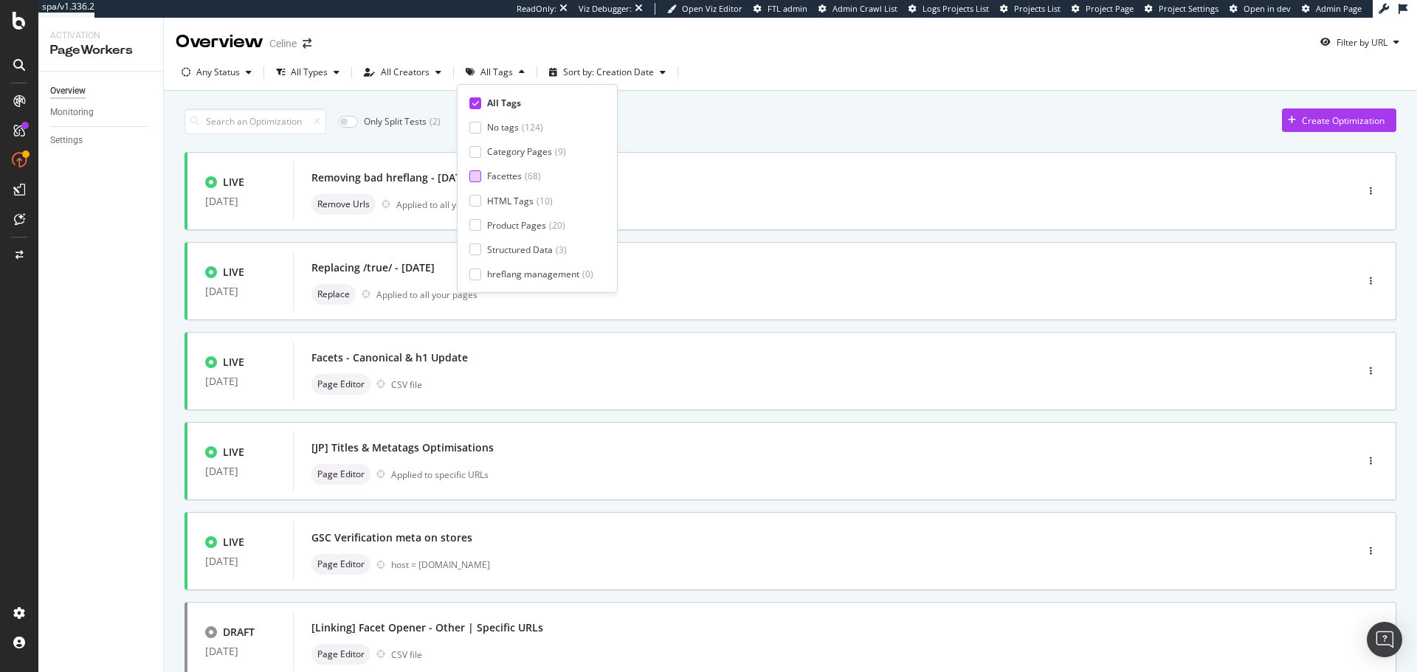
click at [479, 174] on div at bounding box center [475, 177] width 12 height 12
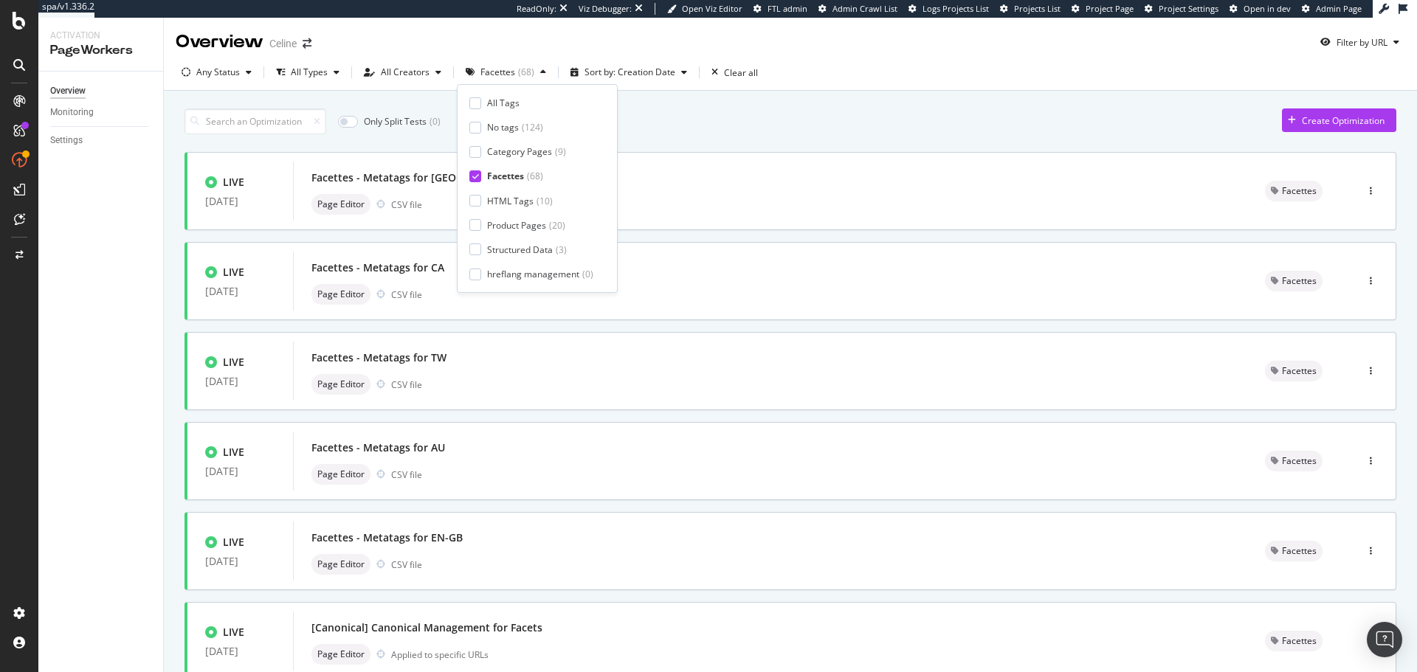
click at [689, 118] on div "Only Split Tests ( 0 ) Create Optimization" at bounding box center [791, 122] width 1212 height 26
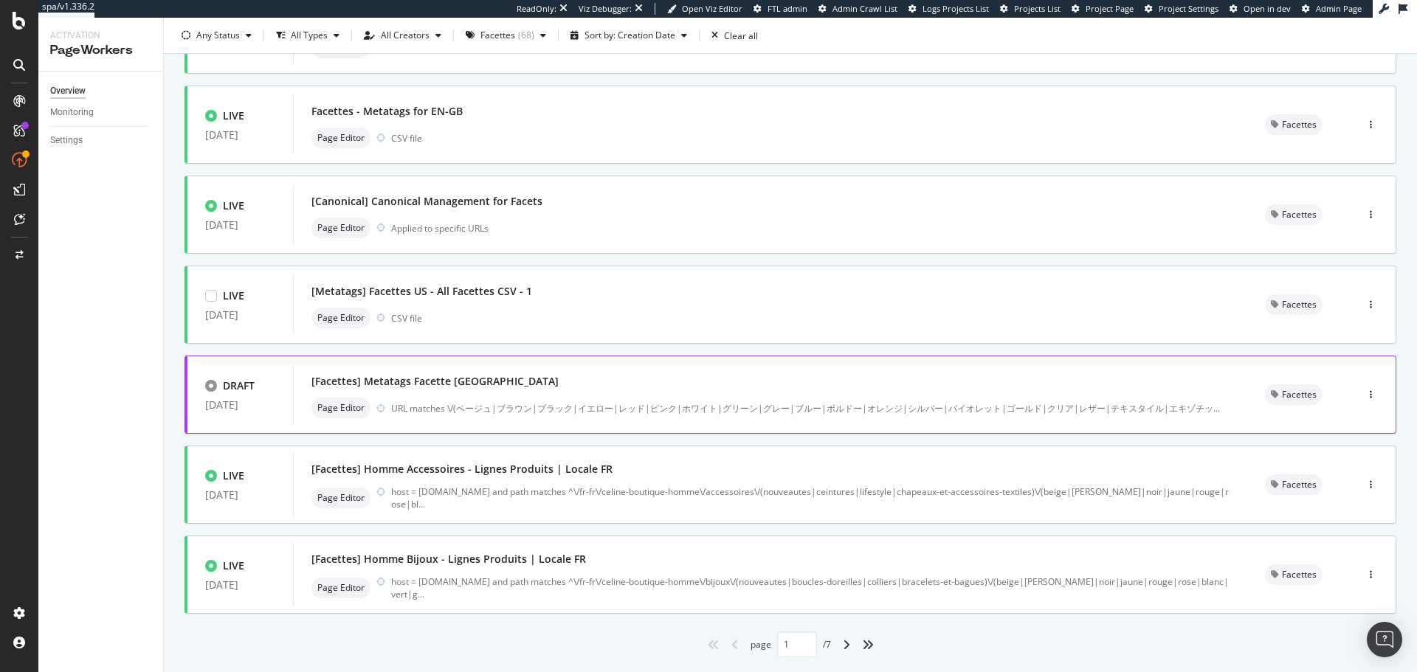
scroll to position [443, 0]
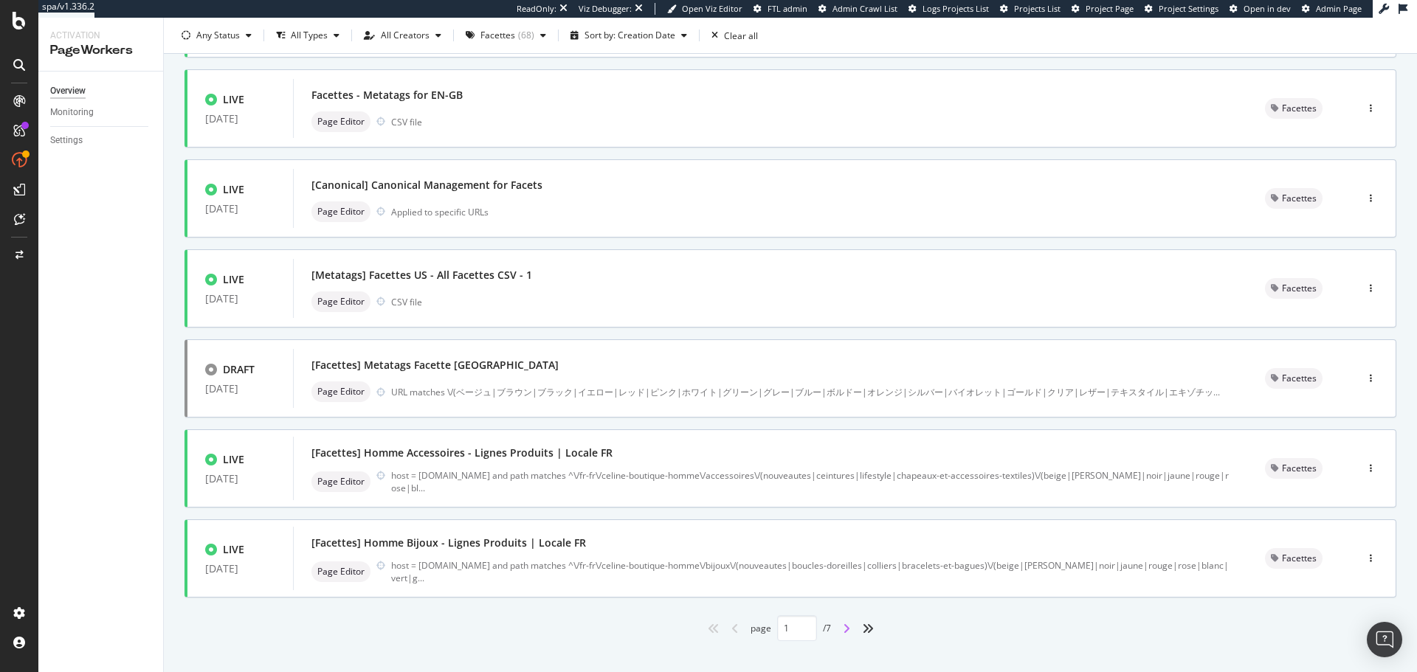
click at [844, 632] on icon "angle-right" at bounding box center [846, 629] width 7 height 12
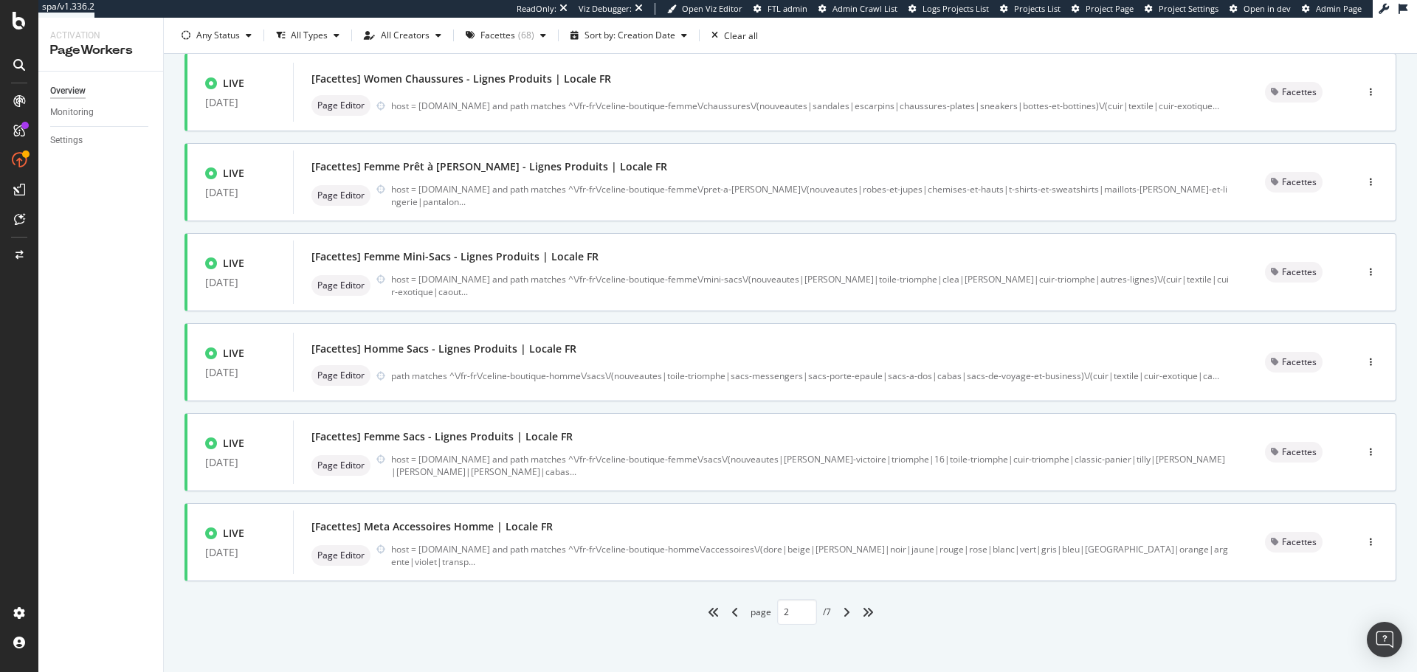
scroll to position [464, 0]
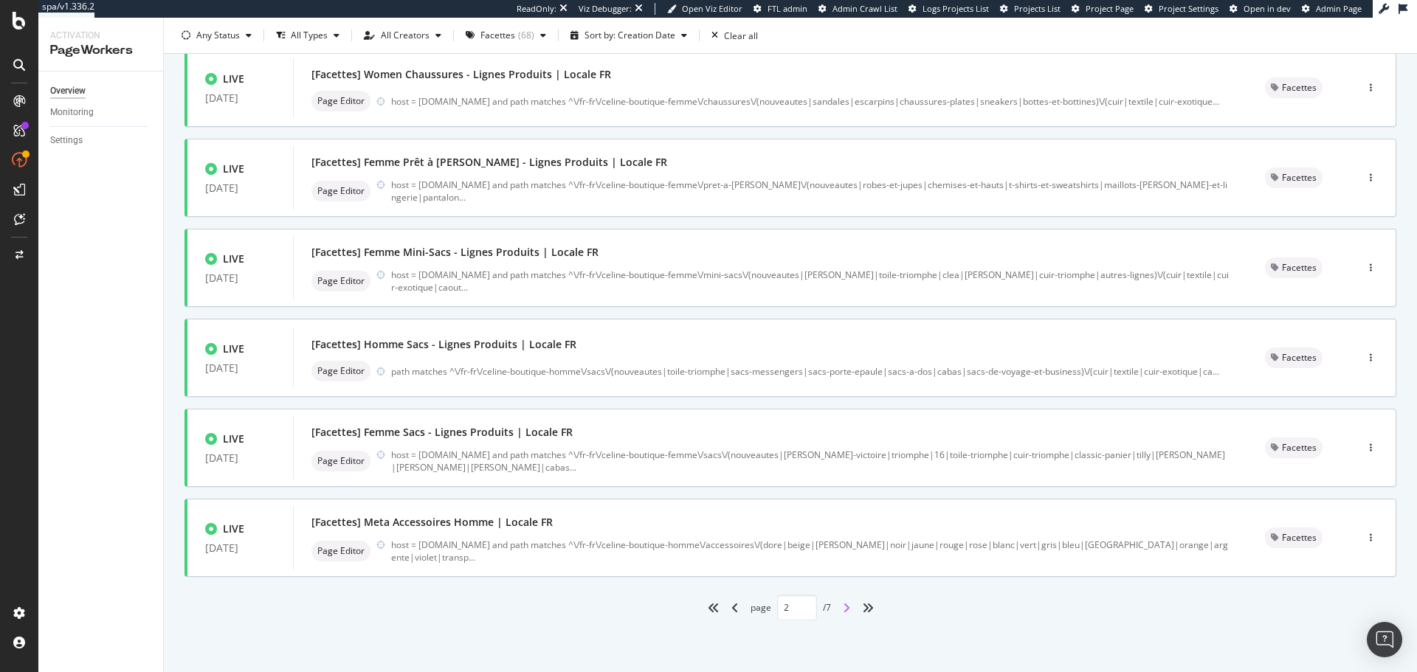
click at [843, 608] on icon "angle-right" at bounding box center [846, 608] width 7 height 12
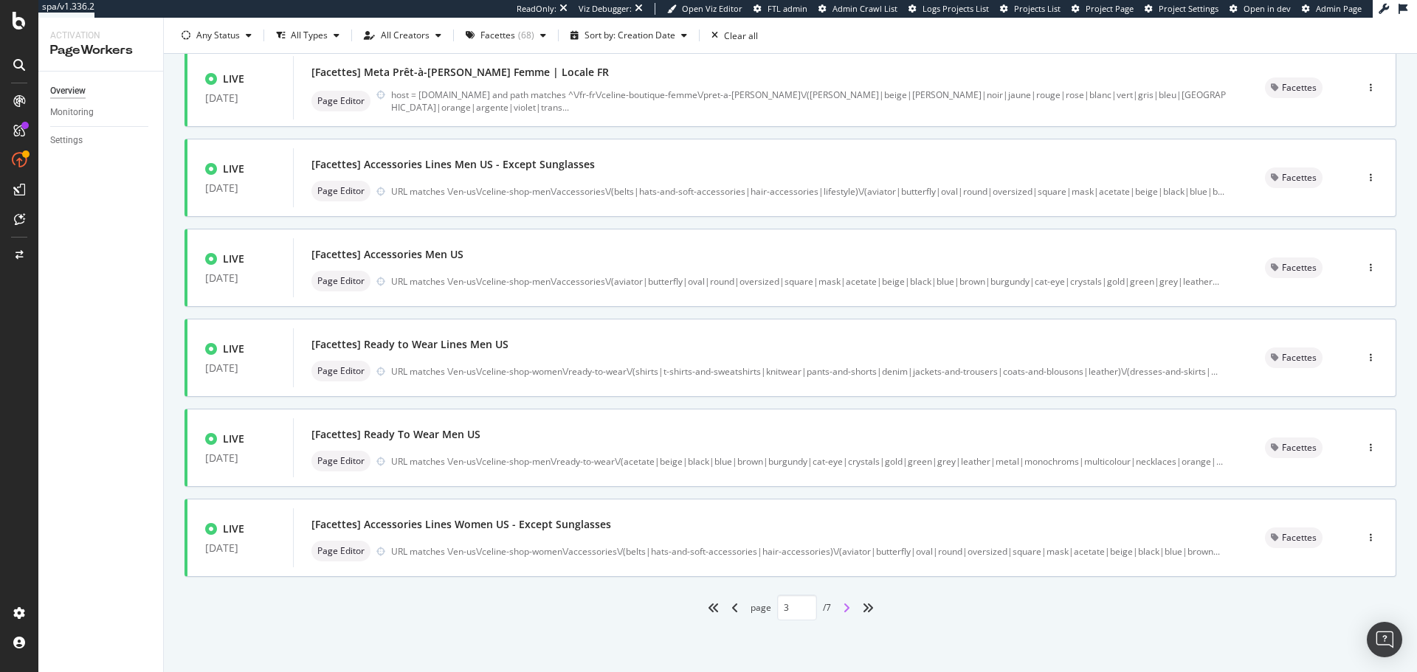
click at [843, 605] on icon "angle-right" at bounding box center [846, 608] width 7 height 12
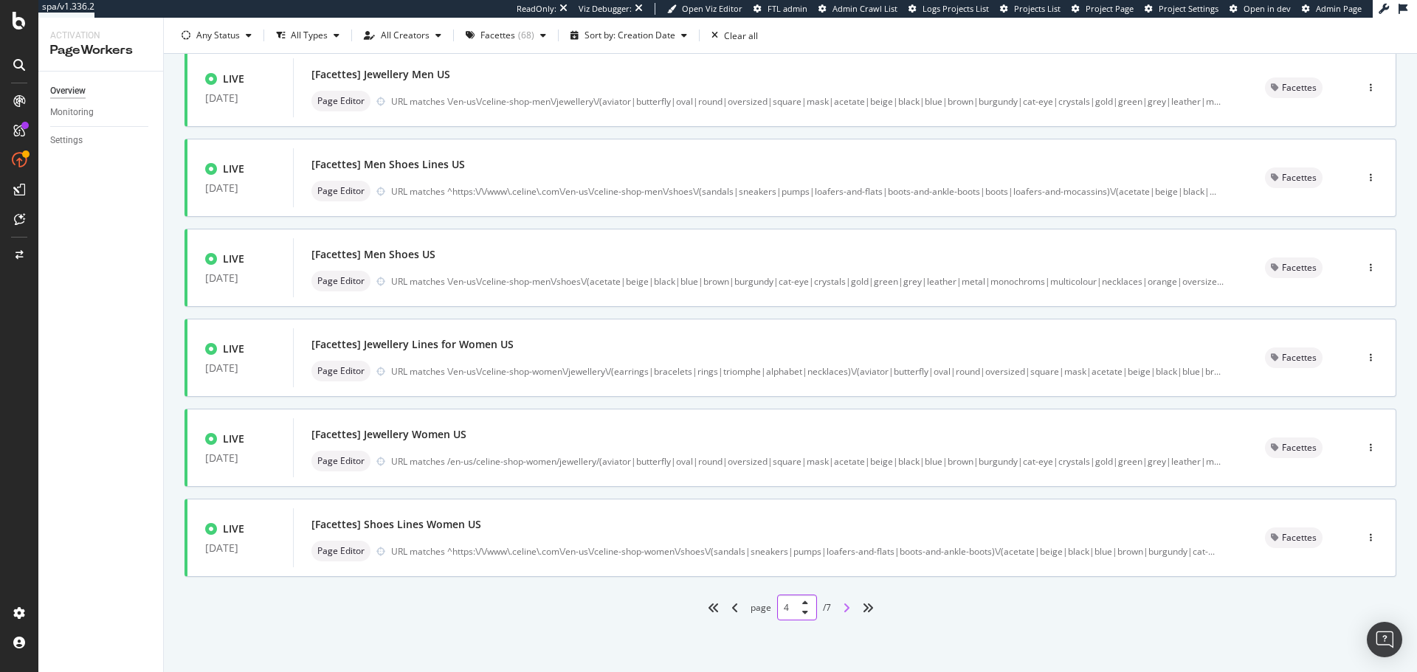
drag, startPoint x: 811, startPoint y: 608, endPoint x: 844, endPoint y: 608, distance: 32.5
click at [843, 608] on icon "angle-right" at bounding box center [846, 608] width 7 height 12
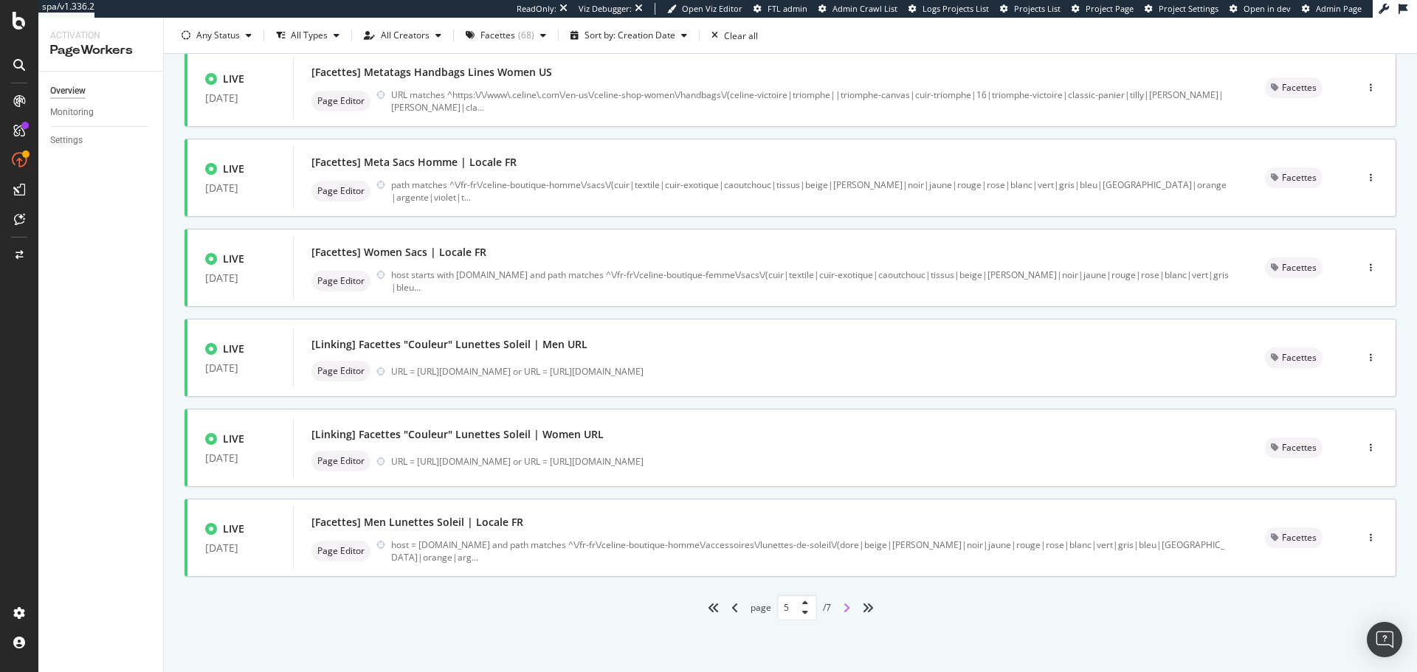
click at [843, 610] on icon "angle-right" at bounding box center [846, 608] width 7 height 12
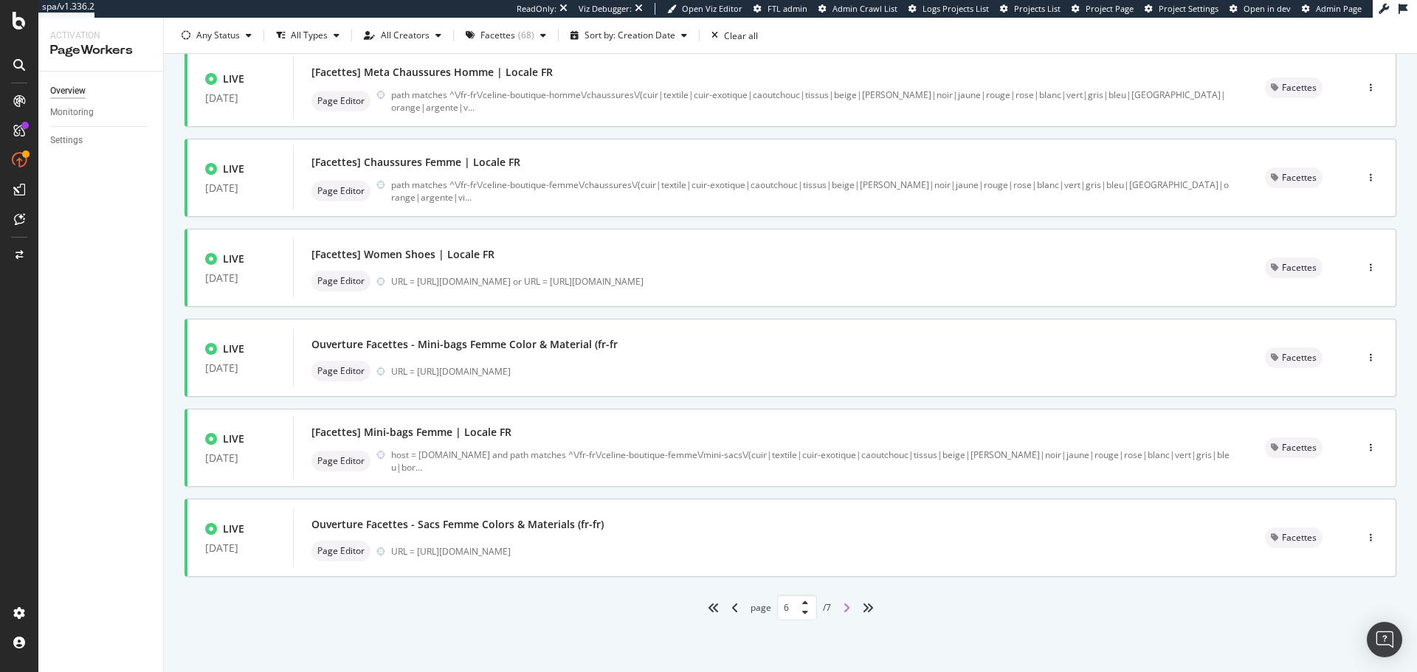
click at [845, 613] on icon "angle-right" at bounding box center [846, 608] width 7 height 12
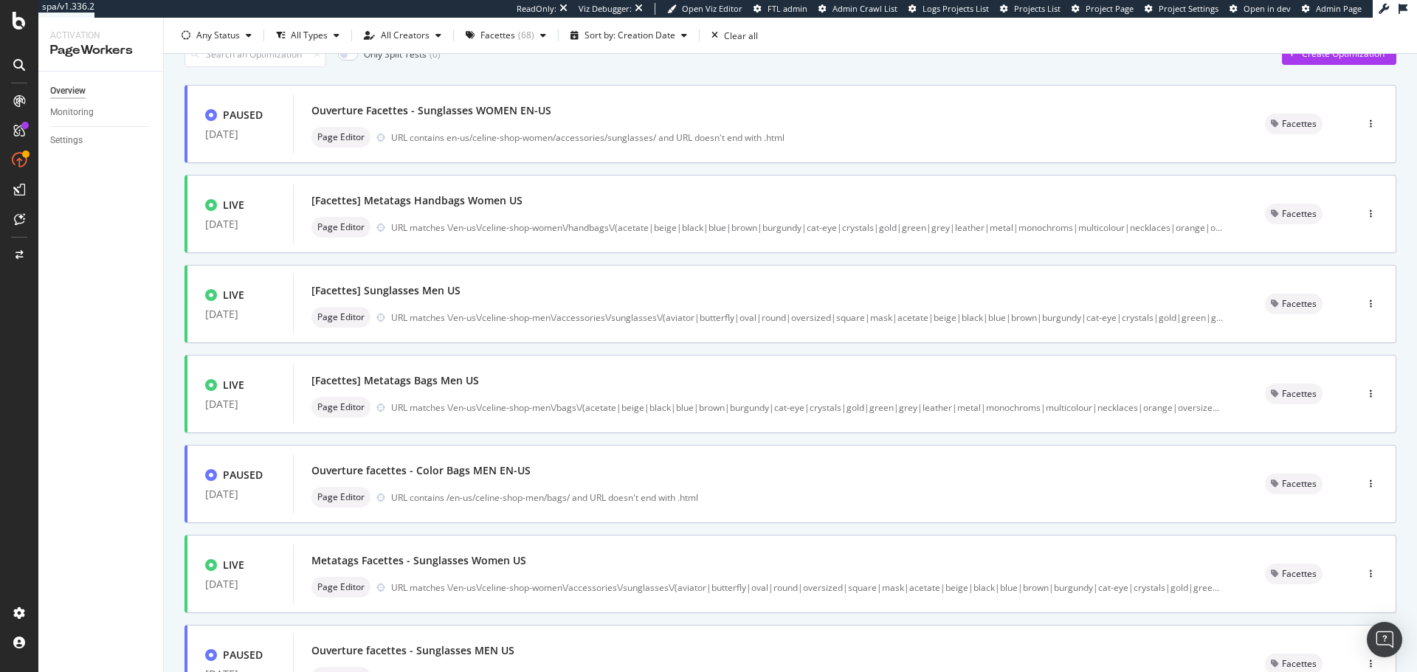
scroll to position [0, 0]
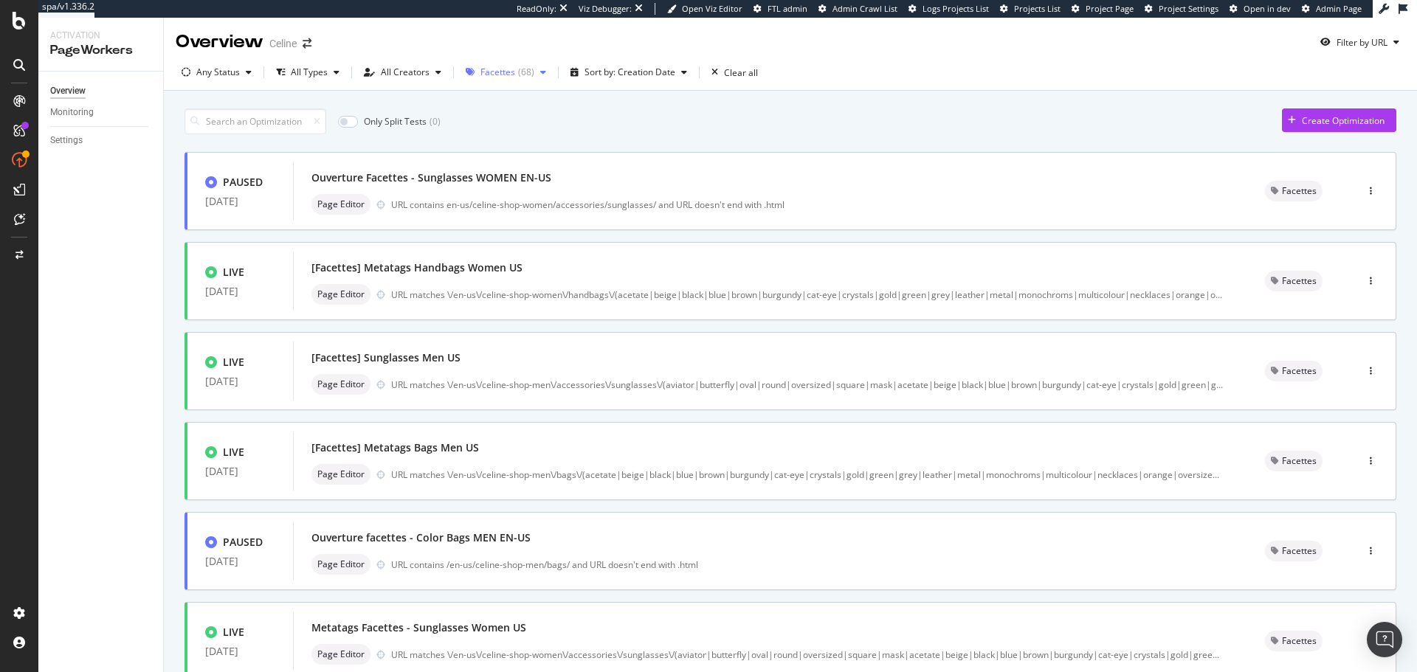
click at [506, 68] on div "Facettes" at bounding box center [498, 72] width 35 height 9
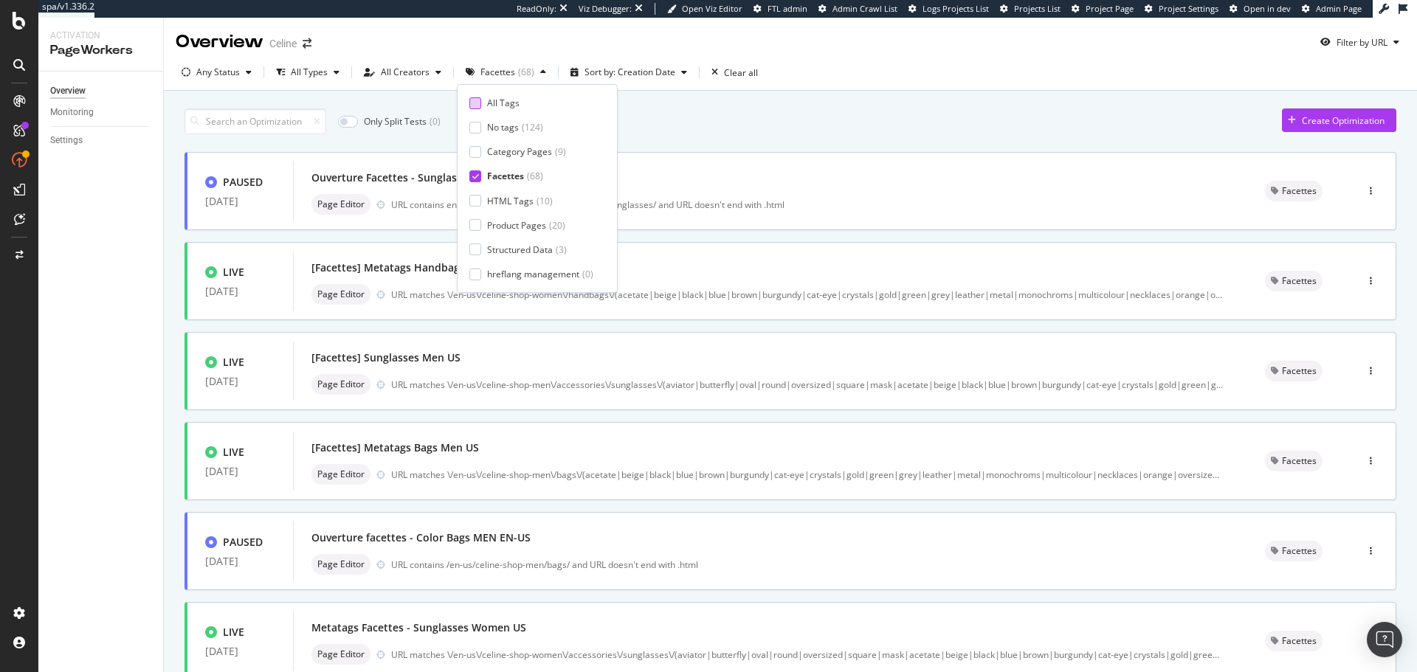
click at [506, 97] on div "All Tags" at bounding box center [503, 103] width 32 height 13
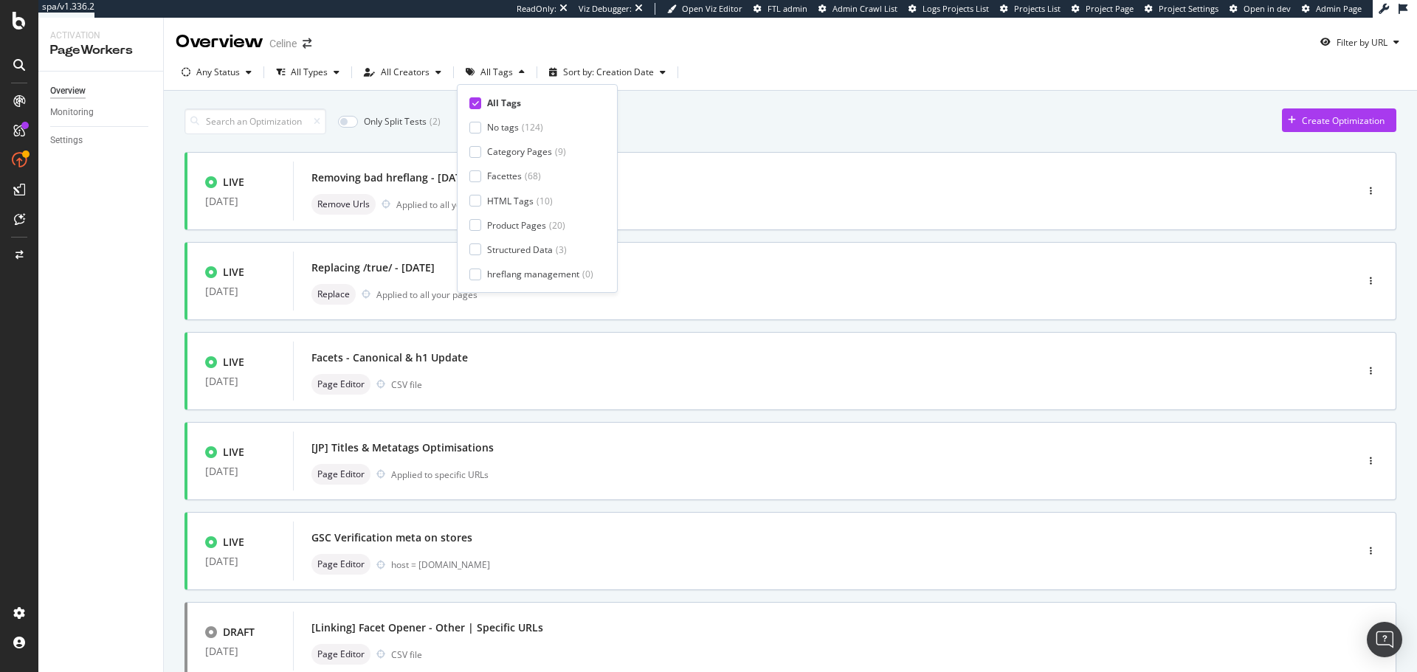
type input "1"
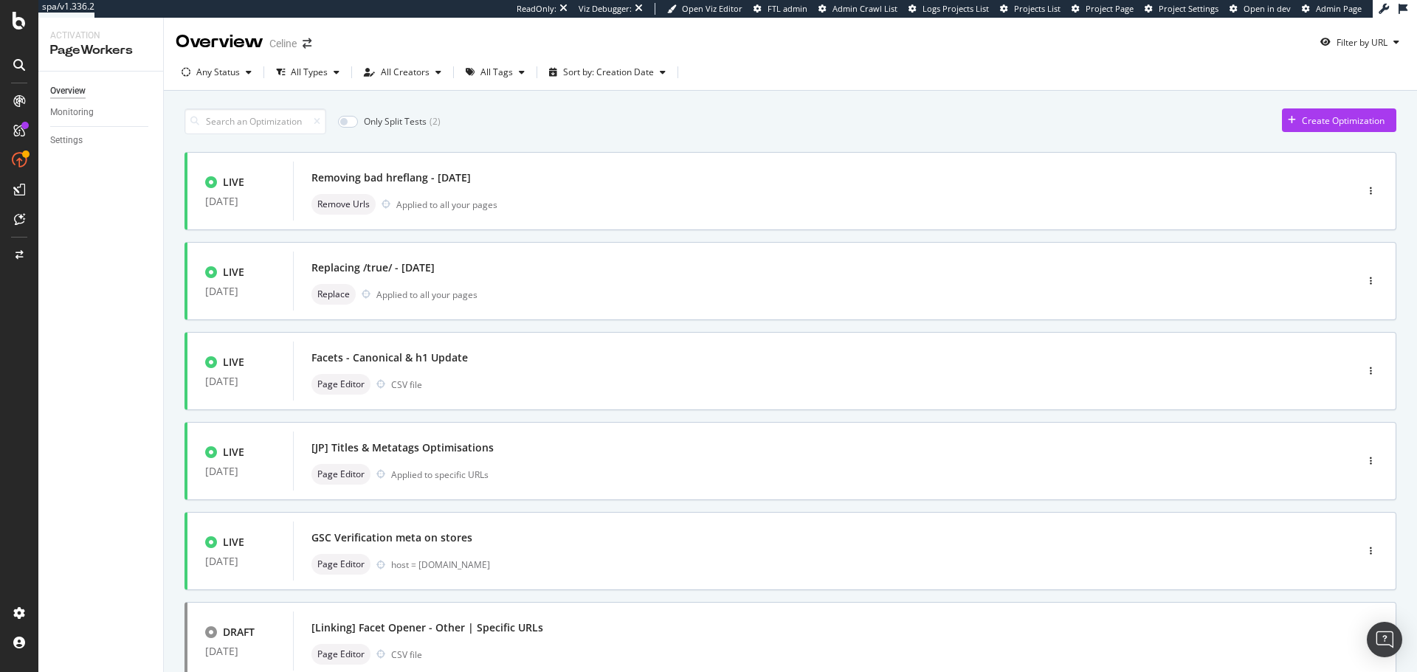
click at [717, 133] on div "Only Split Tests ( 2 ) Create Optimization" at bounding box center [791, 122] width 1212 height 26
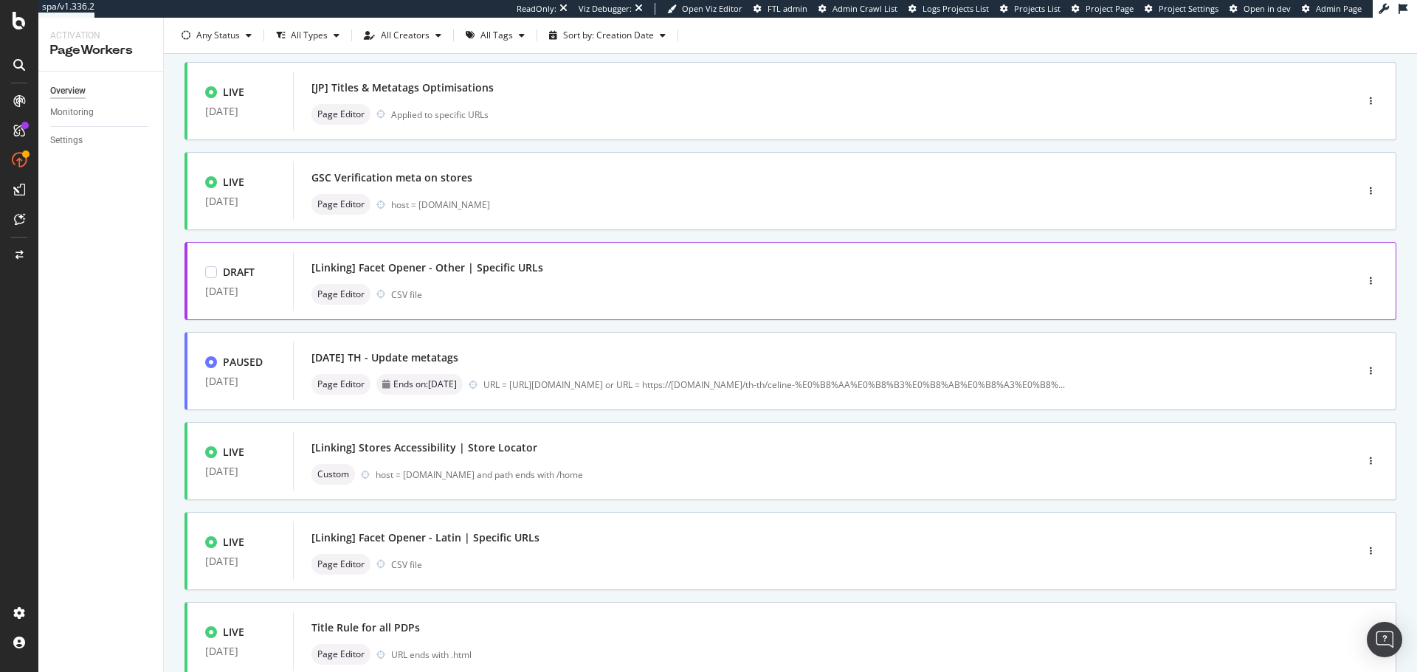
scroll to position [369, 0]
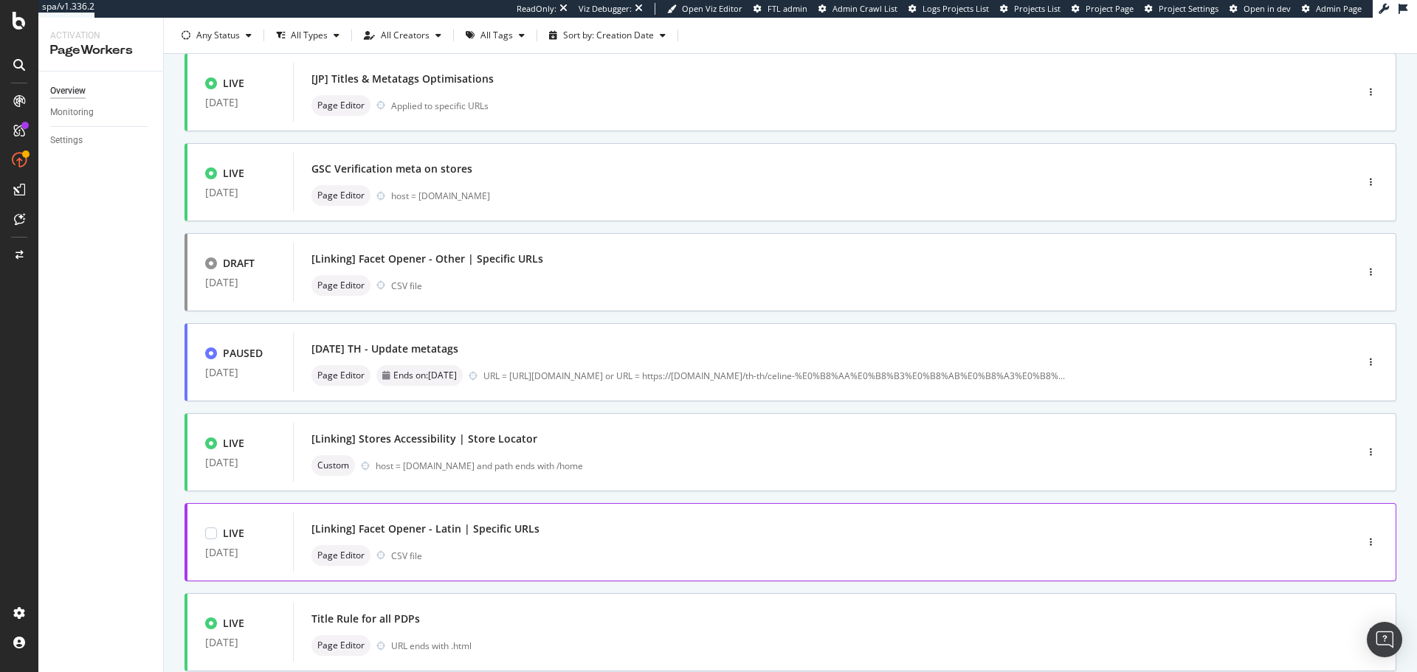
click at [477, 535] on div "[Linking] Facet Opener - Latin | Specific URLs" at bounding box center [426, 529] width 228 height 15
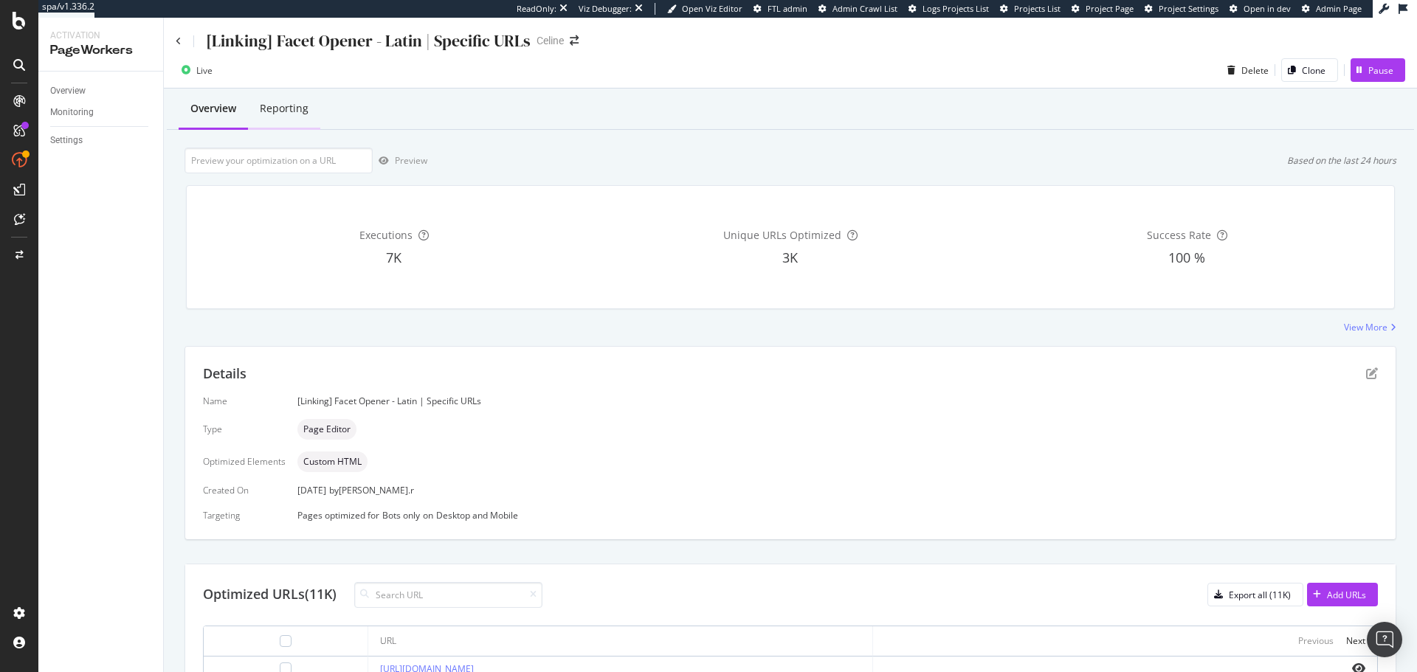
click at [273, 117] on div "Reporting" at bounding box center [284, 109] width 72 height 41
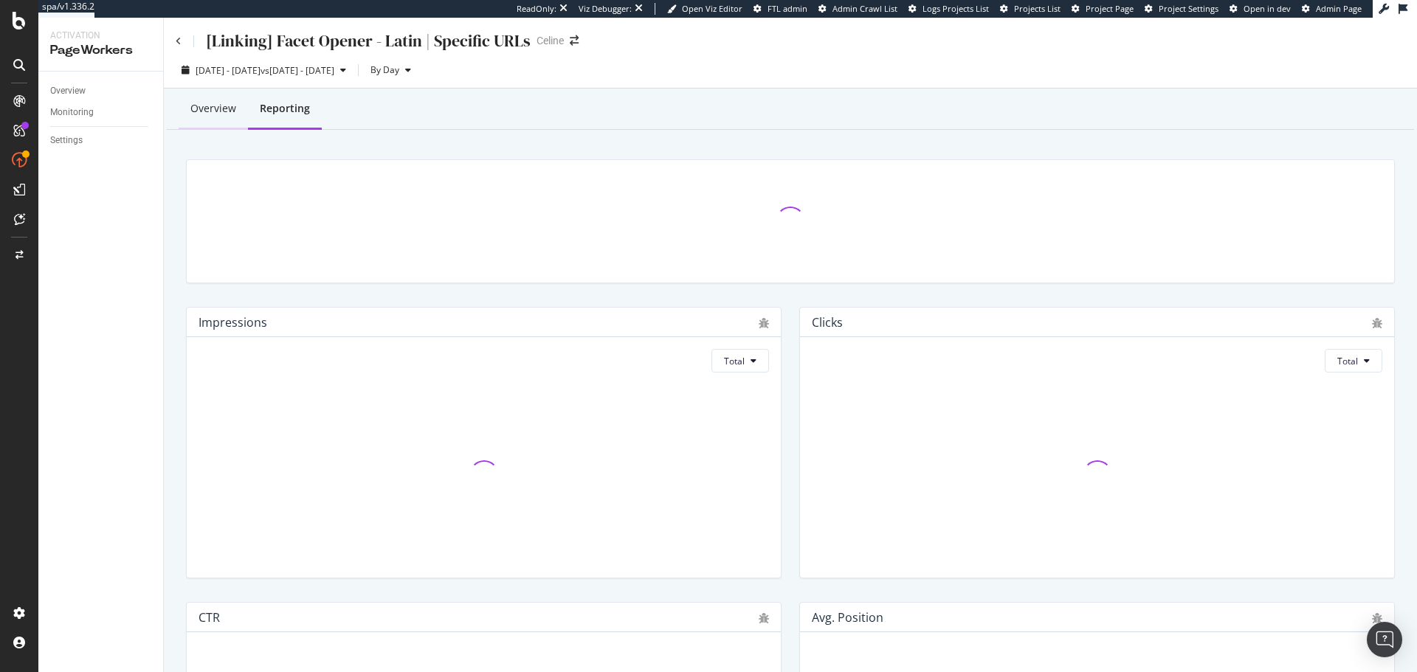
click at [205, 111] on div "Overview" at bounding box center [213, 108] width 46 height 15
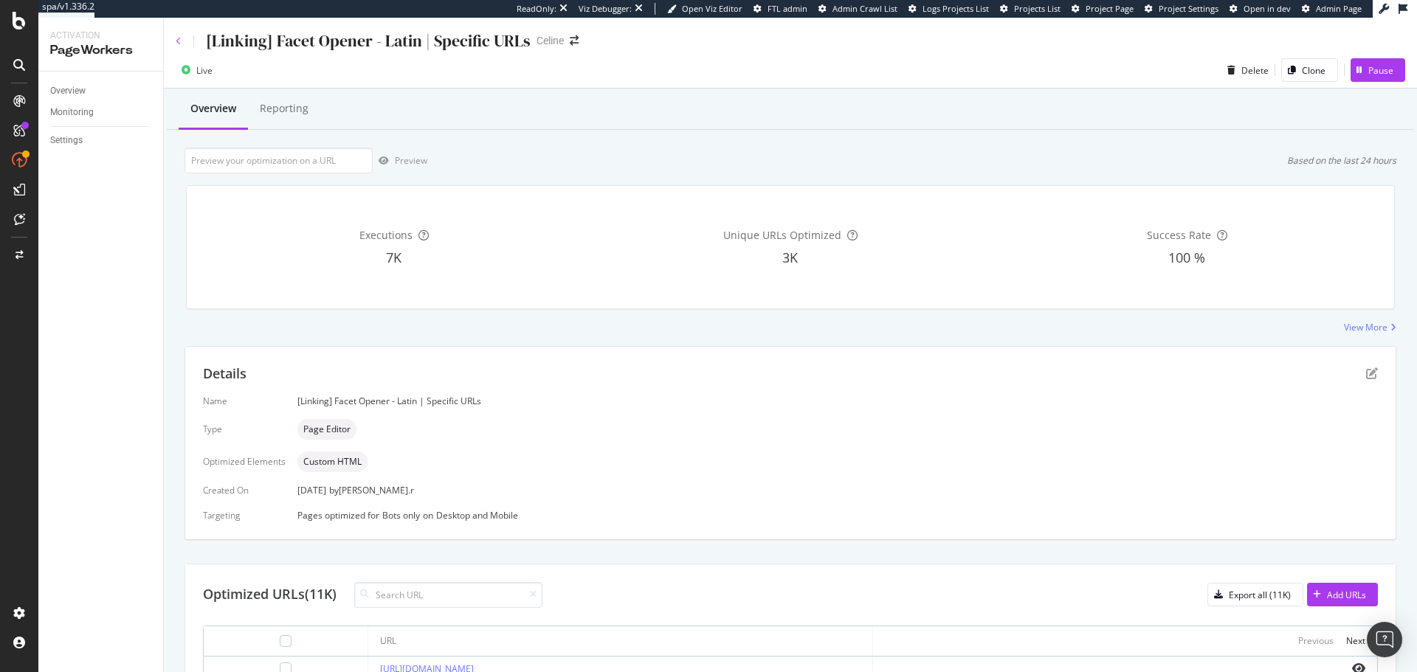
click at [178, 41] on icon at bounding box center [179, 41] width 6 height 9
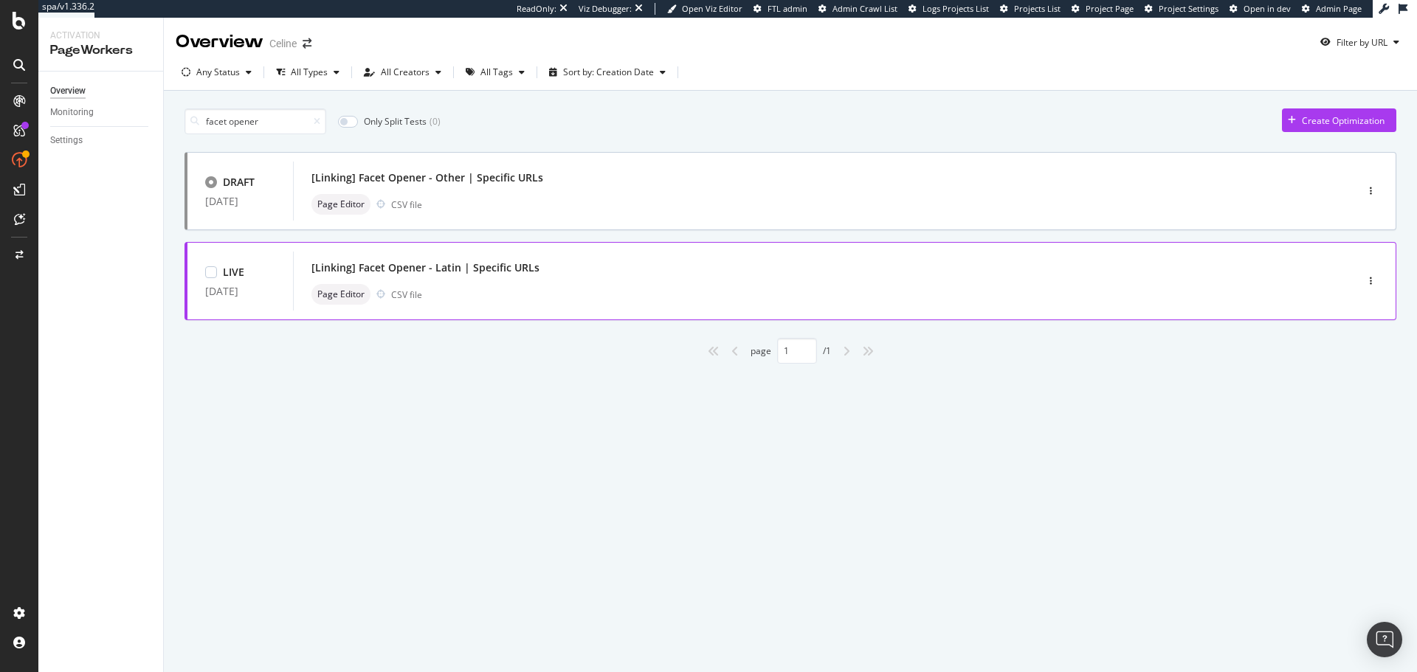
click at [498, 269] on div "[Linking] Facet Opener - Latin | Specific URLs" at bounding box center [426, 268] width 228 height 15
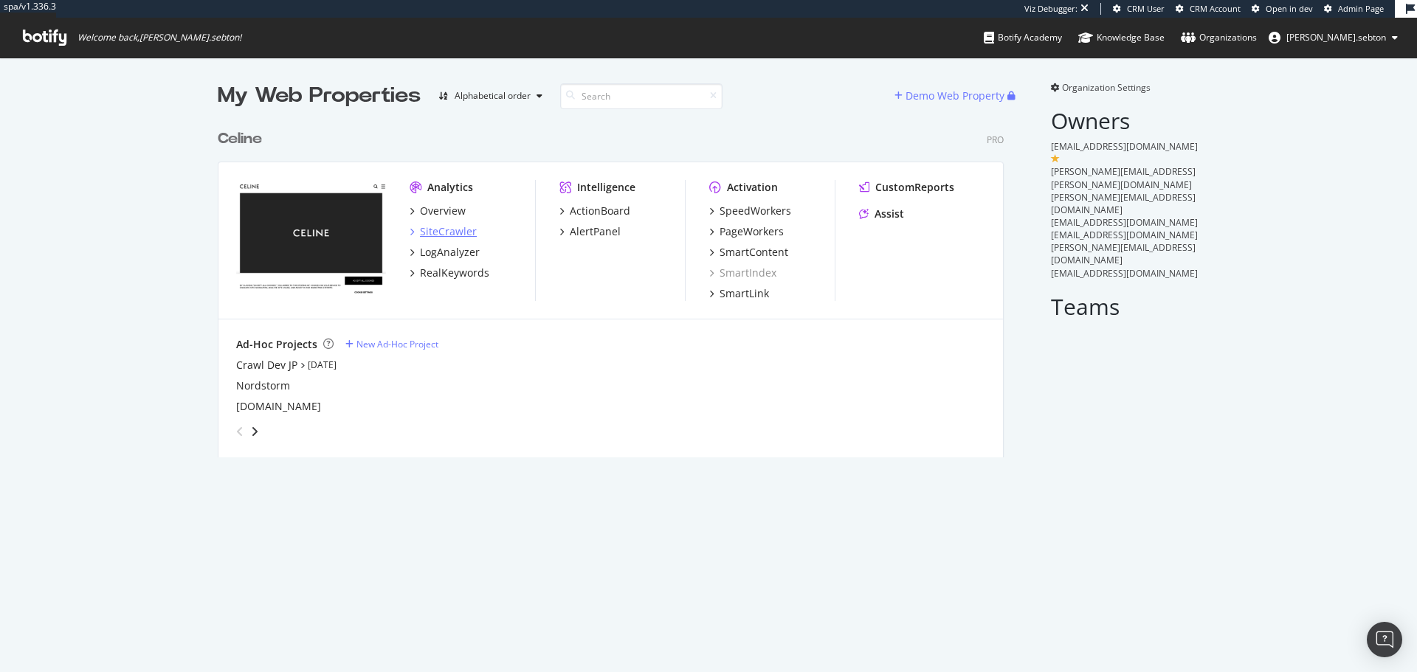
scroll to position [336, 787]
click at [442, 250] on div "LogAnalyzer" at bounding box center [450, 252] width 60 height 15
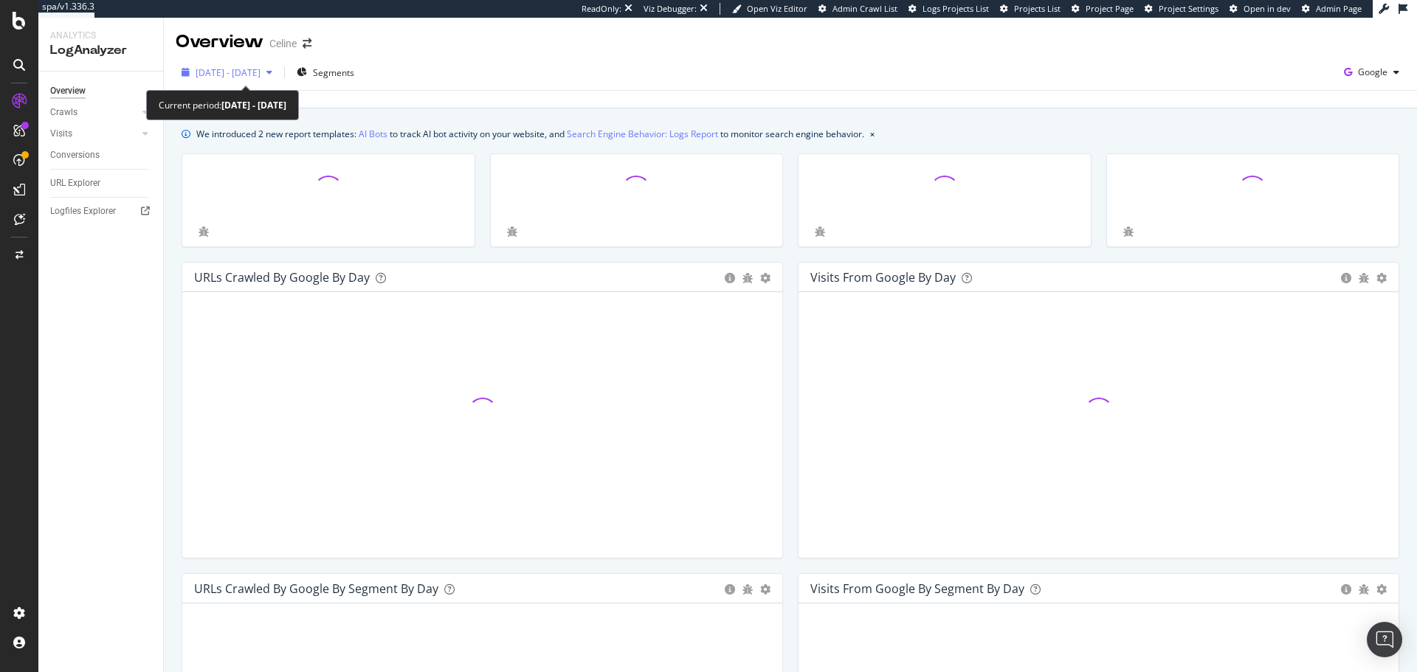
click at [243, 78] on span "2025 Jul. 20th - Aug. 18th" at bounding box center [228, 72] width 65 height 13
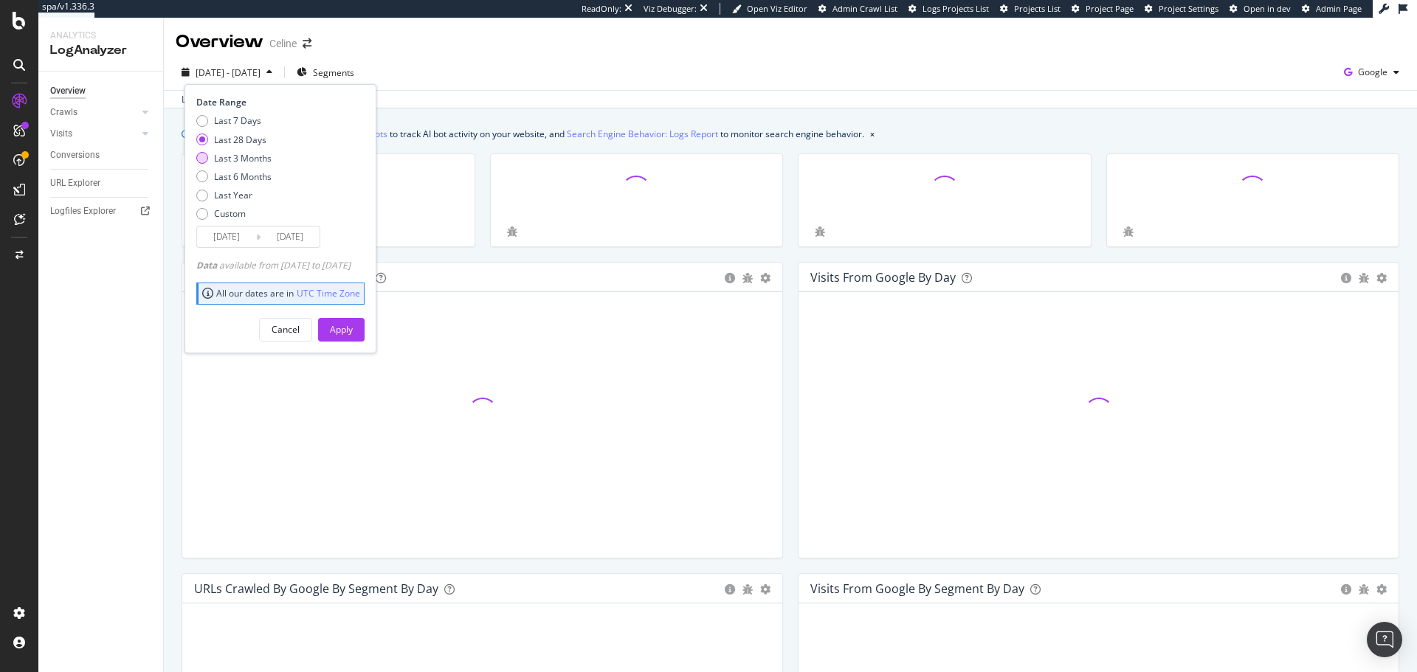
click at [251, 156] on div "Last 3 Months" at bounding box center [243, 158] width 58 height 13
type input "2025/05/19"
click at [353, 328] on div "Apply" at bounding box center [341, 329] width 23 height 13
